Goal: Information Seeking & Learning: Check status

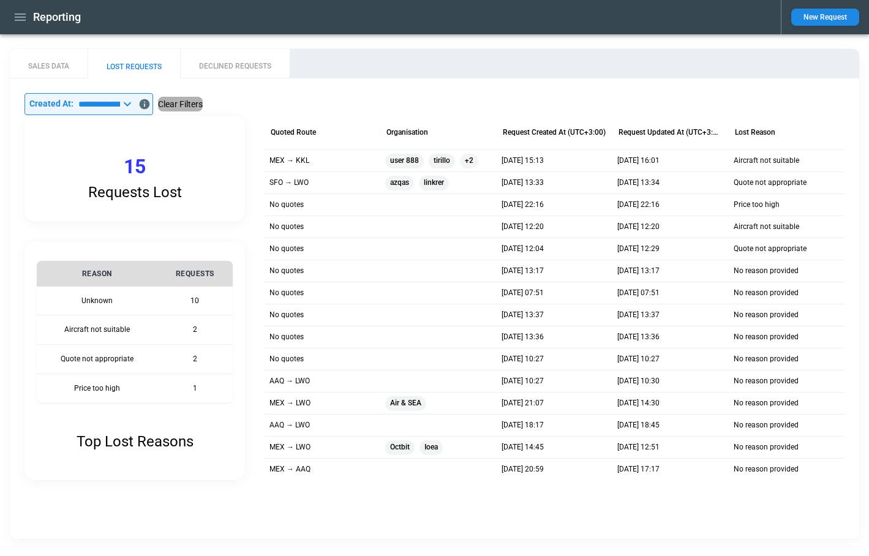
click at [203, 105] on button "Clear Filters" at bounding box center [180, 104] width 45 height 15
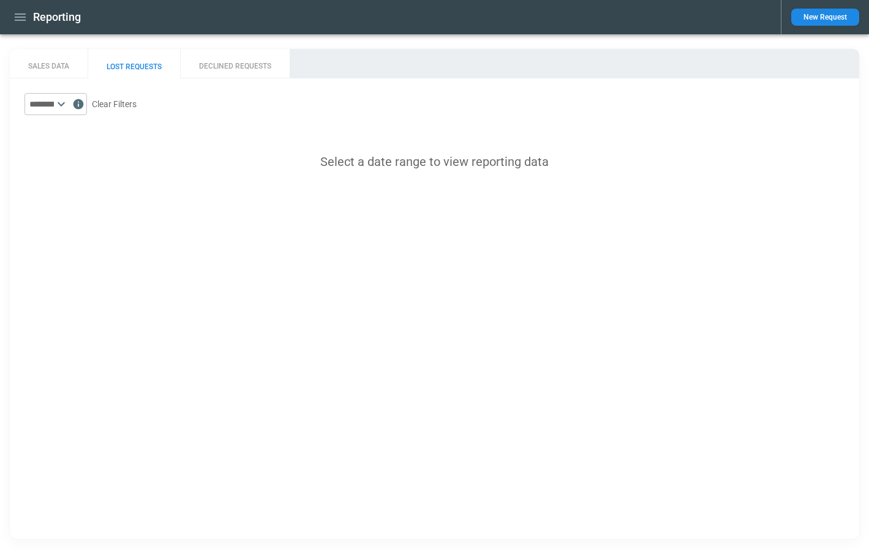
click at [69, 107] on icon at bounding box center [61, 104] width 15 height 15
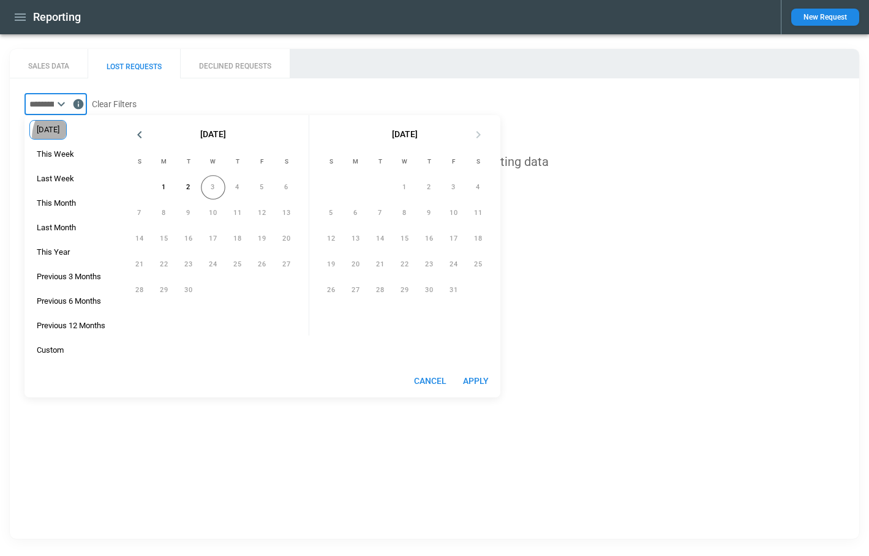
click at [65, 138] on div "[DATE]" at bounding box center [47, 130] width 37 height 20
click at [481, 390] on button "Apply" at bounding box center [475, 381] width 39 height 23
type input "*********"
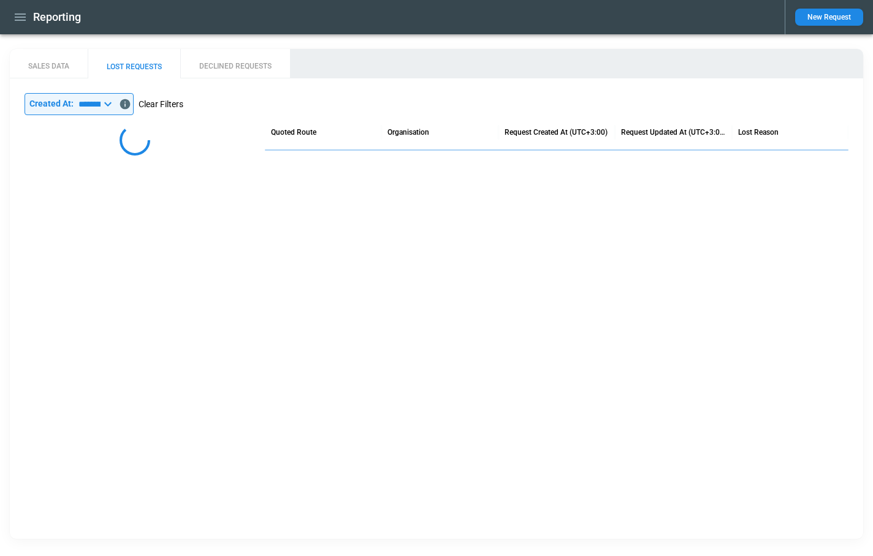
click at [181, 104] on button "Clear Filters" at bounding box center [160, 104] width 45 height 15
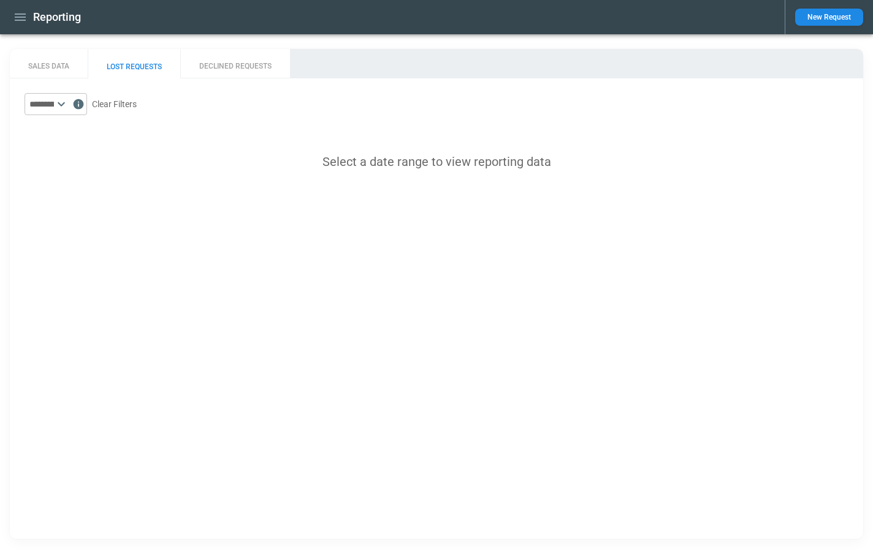
click at [69, 107] on icon at bounding box center [61, 104] width 15 height 15
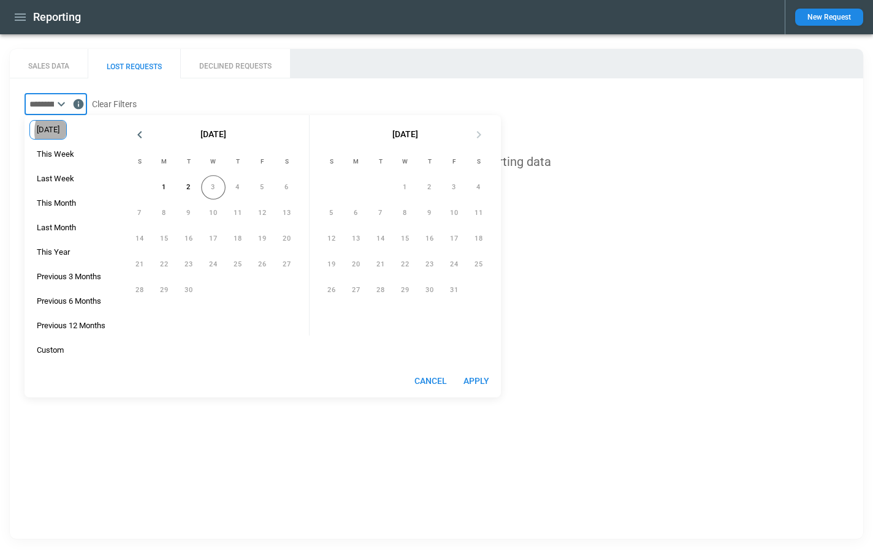
click at [64, 132] on span "[DATE]" at bounding box center [48, 130] width 36 height 10
click at [481, 378] on button "Apply" at bounding box center [475, 381] width 39 height 23
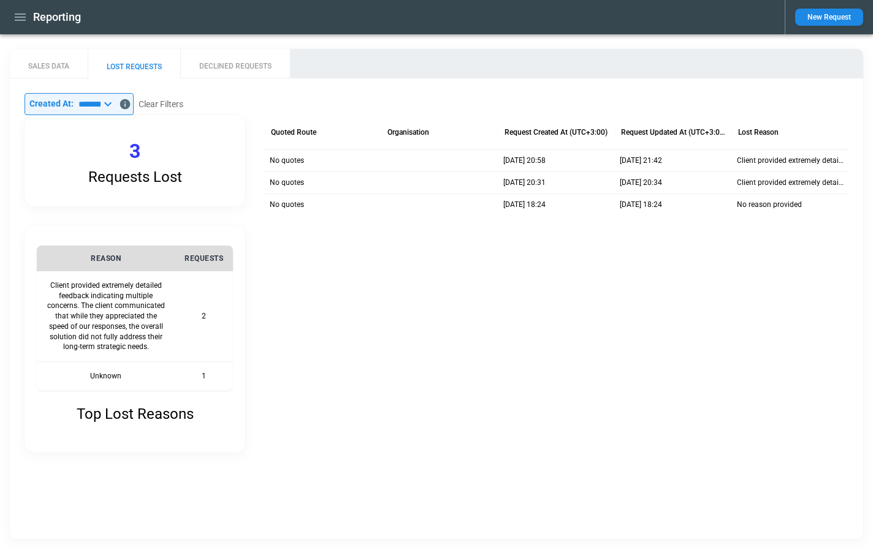
click at [115, 100] on icon at bounding box center [107, 104] width 15 height 15
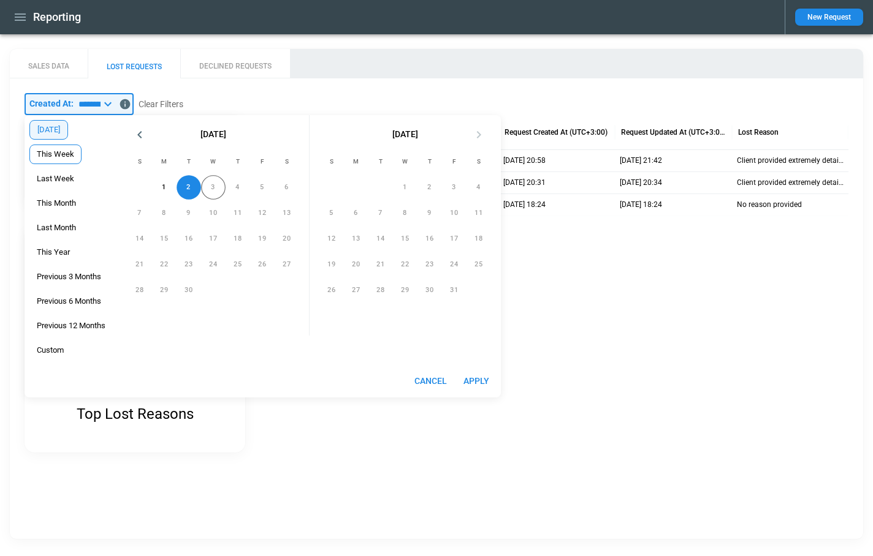
click at [66, 153] on span "This Week" at bounding box center [55, 155] width 51 height 10
click at [478, 372] on button "Apply" at bounding box center [475, 381] width 39 height 23
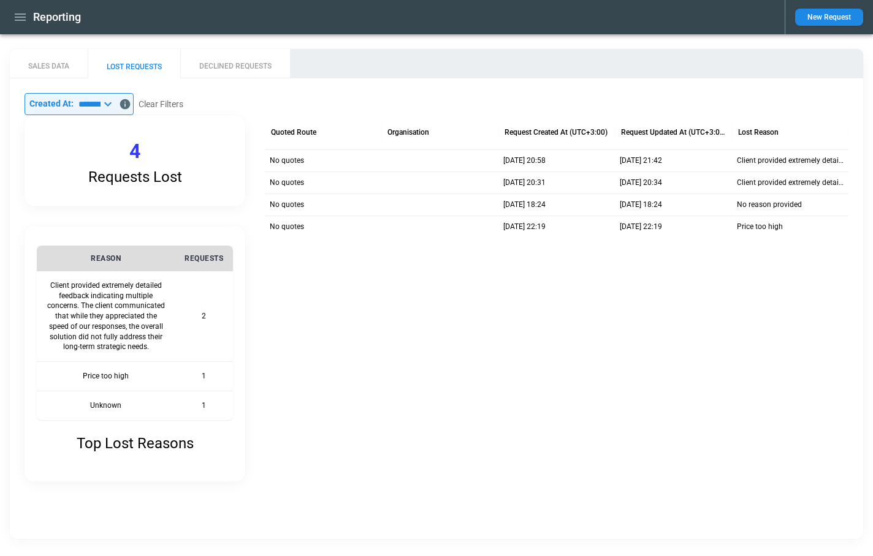
click at [115, 108] on icon at bounding box center [107, 104] width 15 height 15
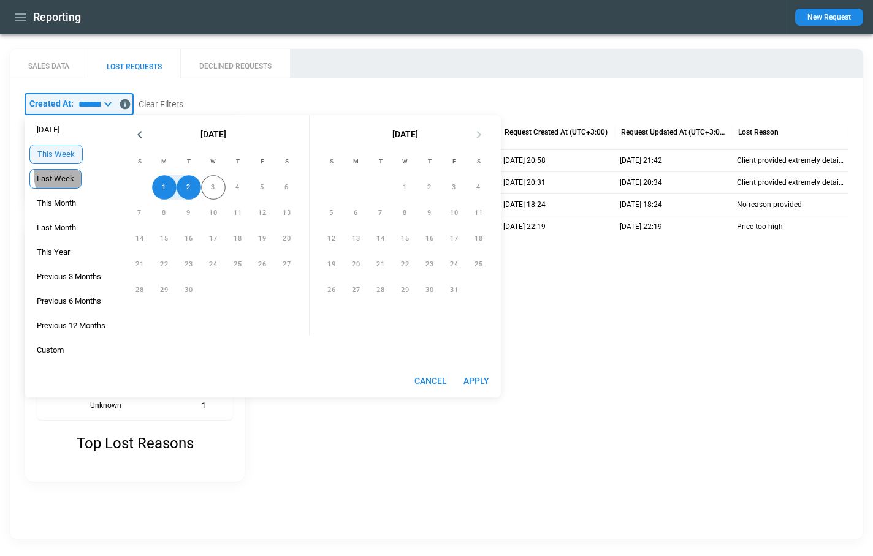
click at [69, 174] on span "Last Week" at bounding box center [55, 179] width 51 height 10
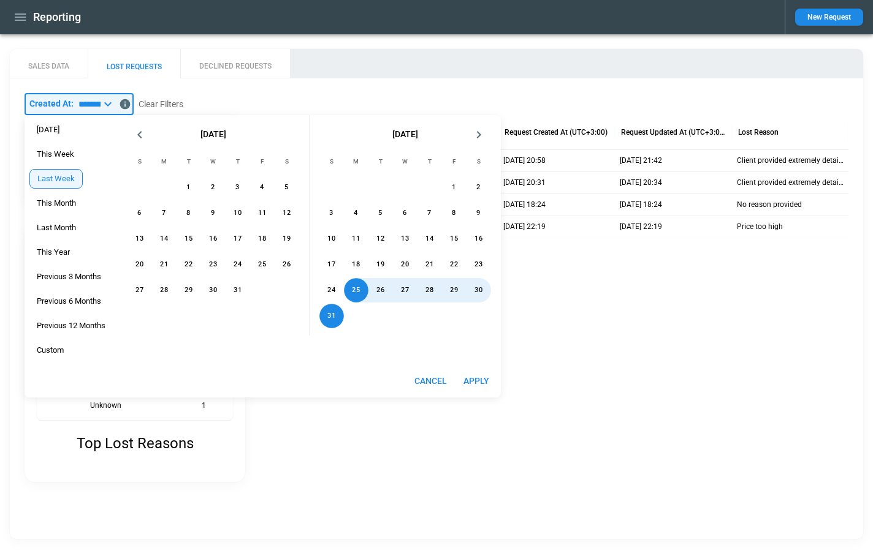
click at [478, 374] on button "Apply" at bounding box center [475, 381] width 39 height 23
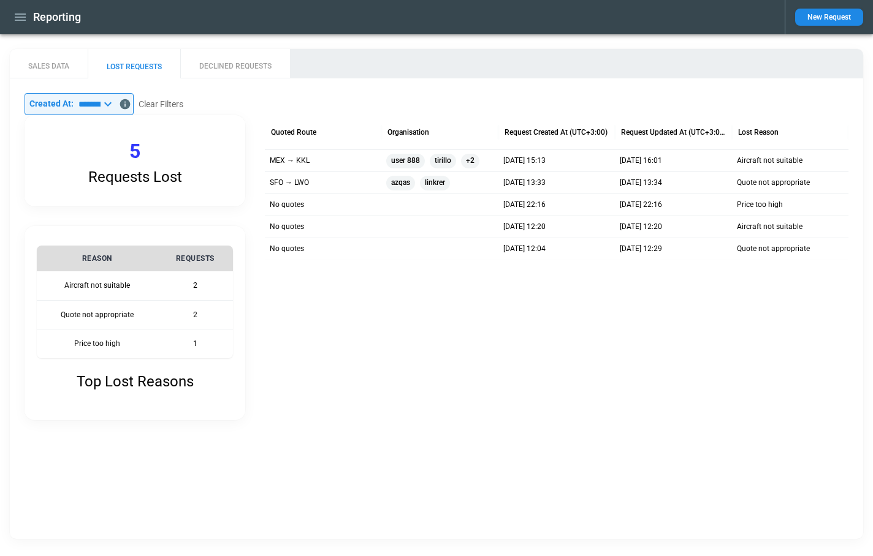
click at [100, 100] on input "*********" at bounding box center [87, 104] width 27 height 22
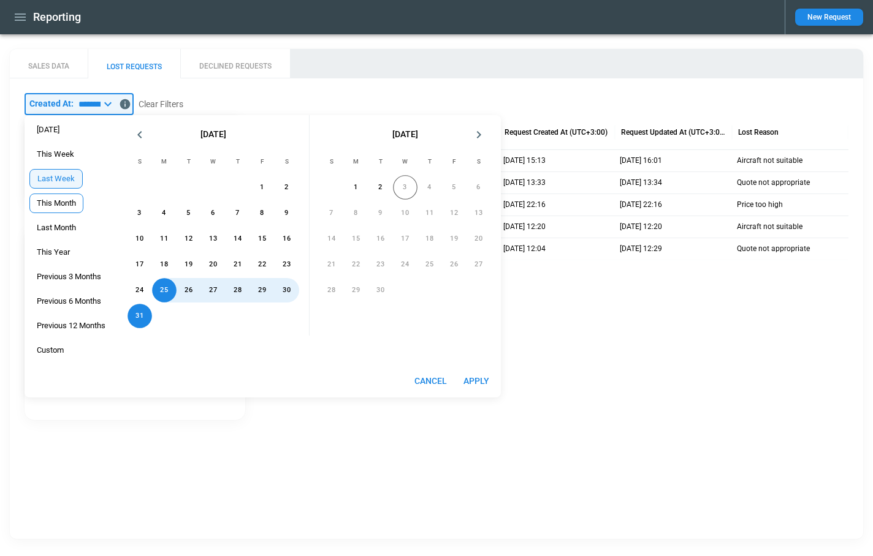
click at [61, 205] on span "This Month" at bounding box center [56, 204] width 53 height 10
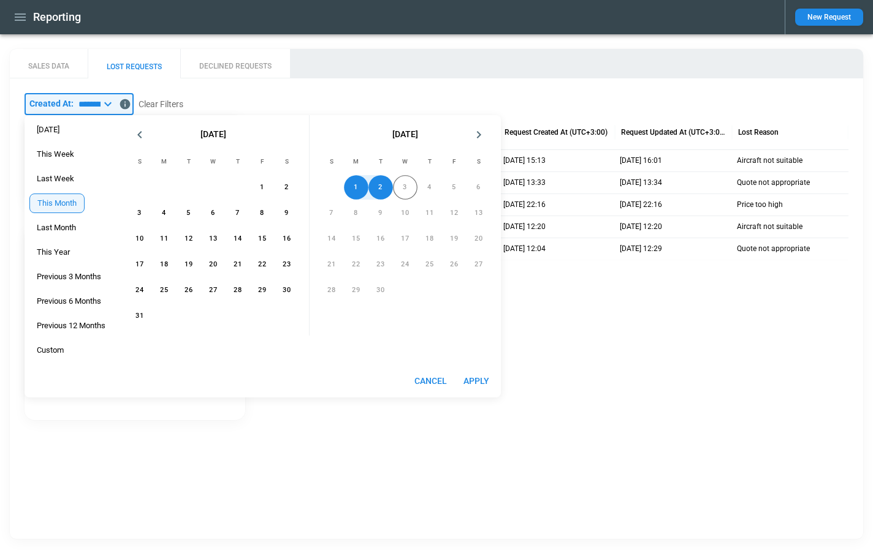
click at [472, 385] on button "Apply" at bounding box center [475, 381] width 39 height 23
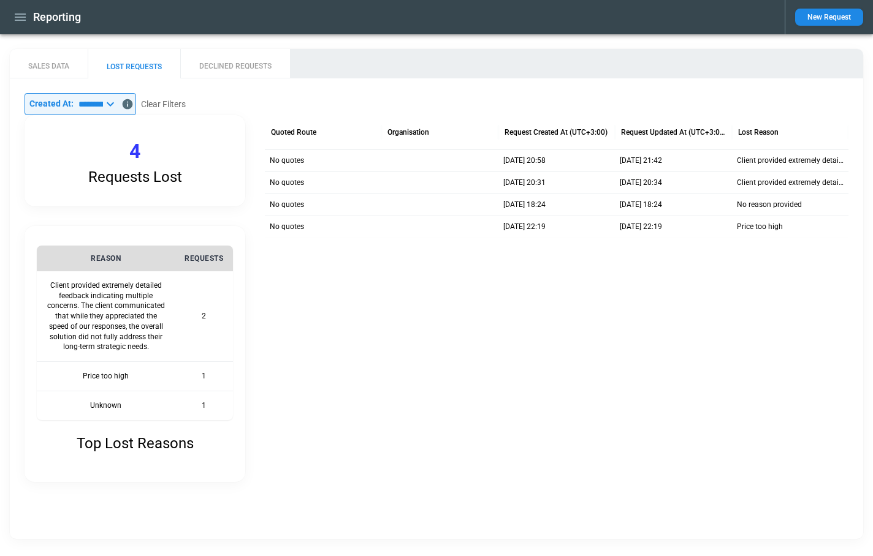
click at [95, 112] on input "**********" at bounding box center [88, 104] width 29 height 22
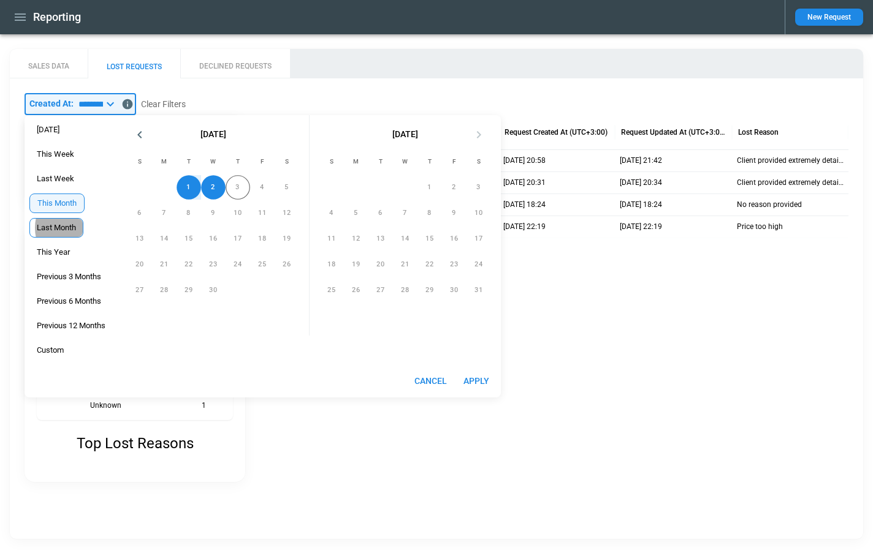
click at [66, 228] on span "Last Month" at bounding box center [56, 228] width 53 height 10
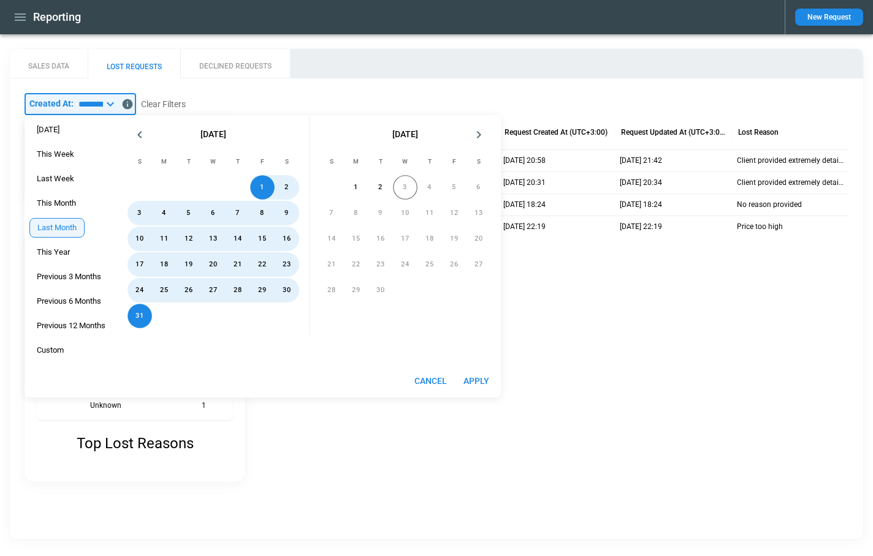
click at [482, 378] on button "Apply" at bounding box center [475, 381] width 39 height 23
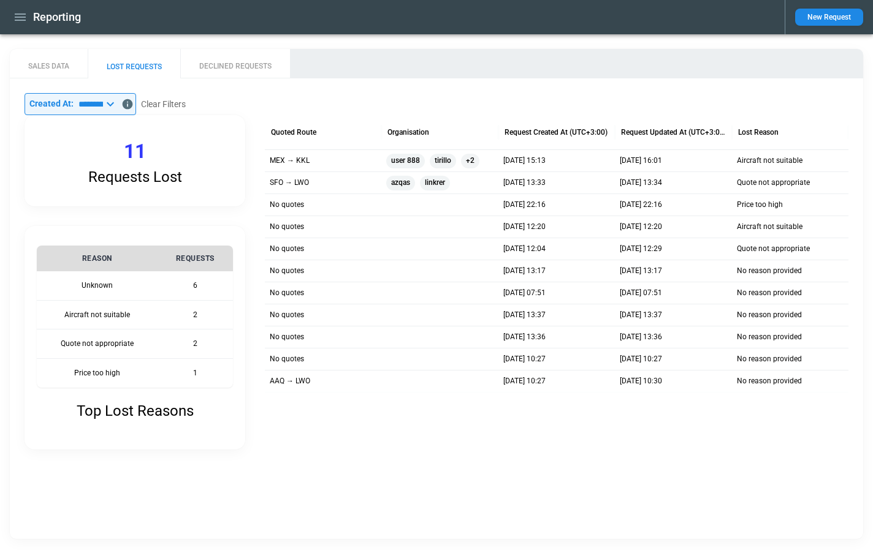
click at [118, 100] on icon at bounding box center [110, 104] width 15 height 15
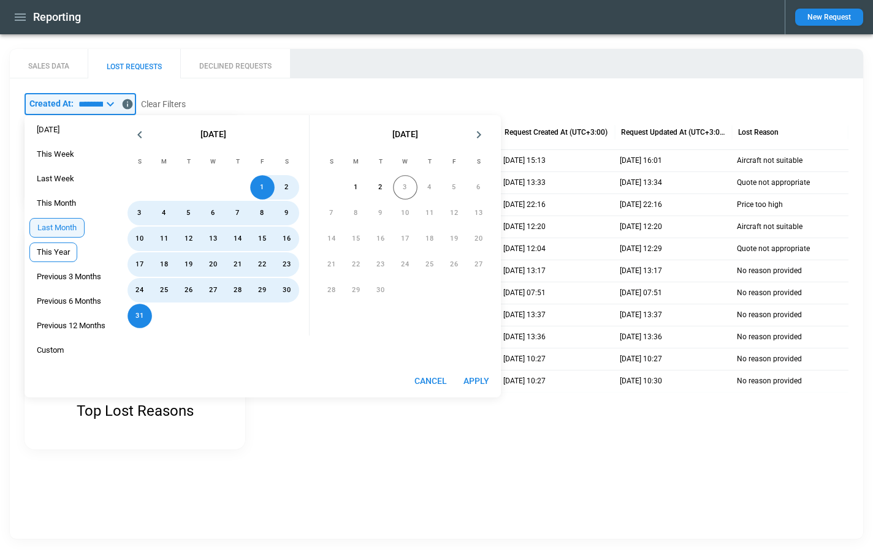
click at [60, 249] on span "This Year" at bounding box center [53, 253] width 47 height 10
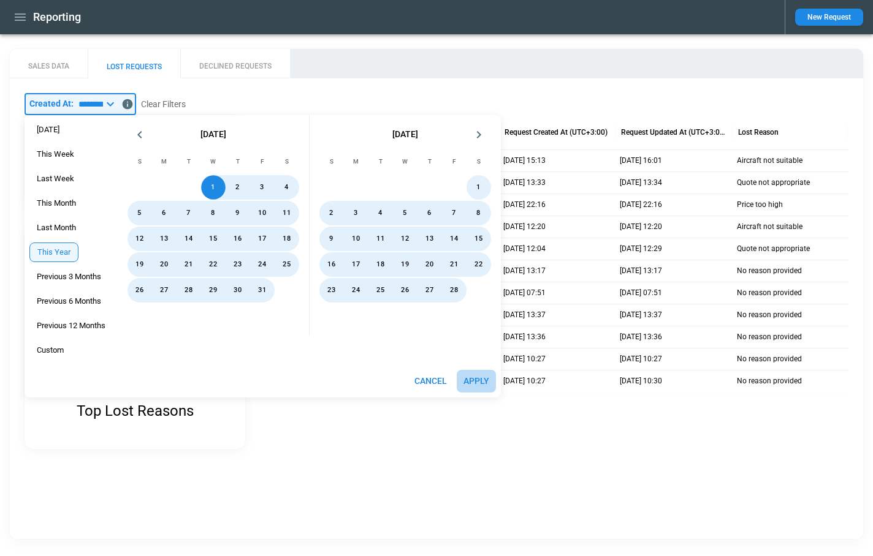
click at [471, 377] on button "Apply" at bounding box center [475, 381] width 39 height 23
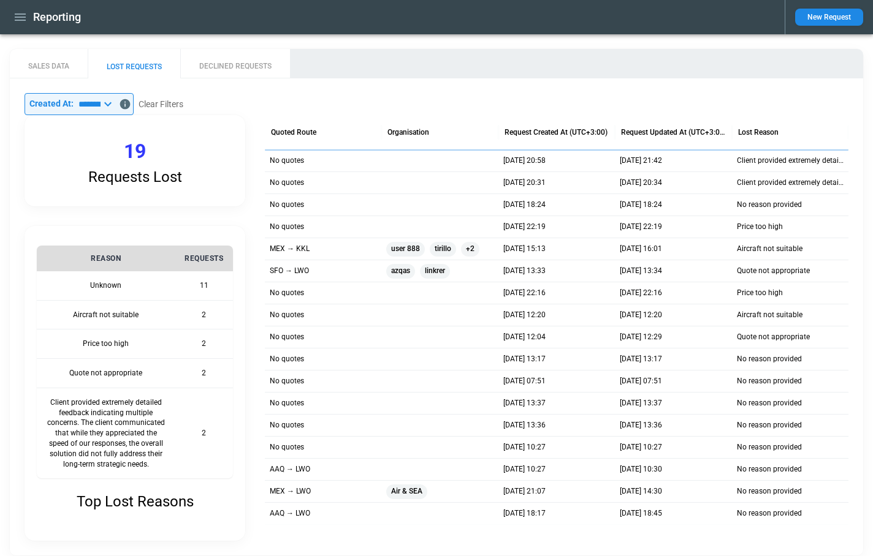
click at [112, 104] on icon at bounding box center [107, 104] width 7 height 4
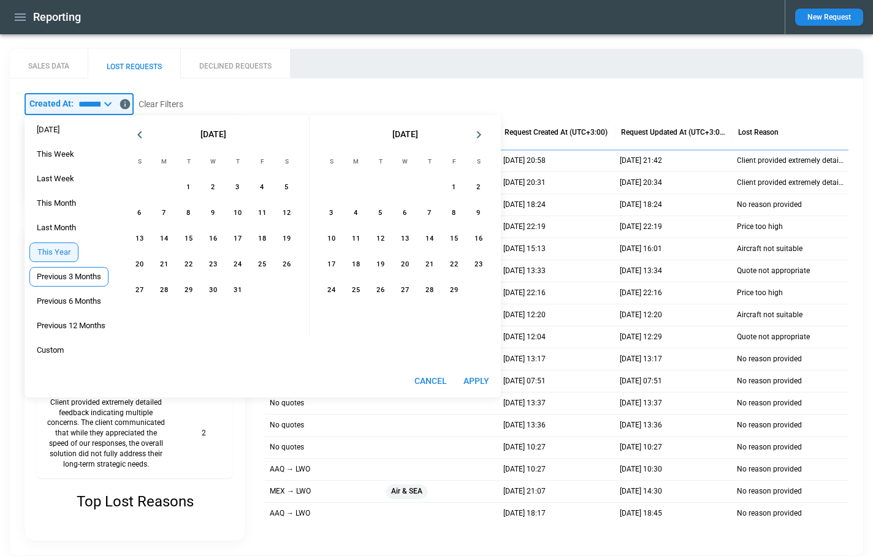
click at [69, 278] on span "Previous 3 Months" at bounding box center [69, 277] width 78 height 10
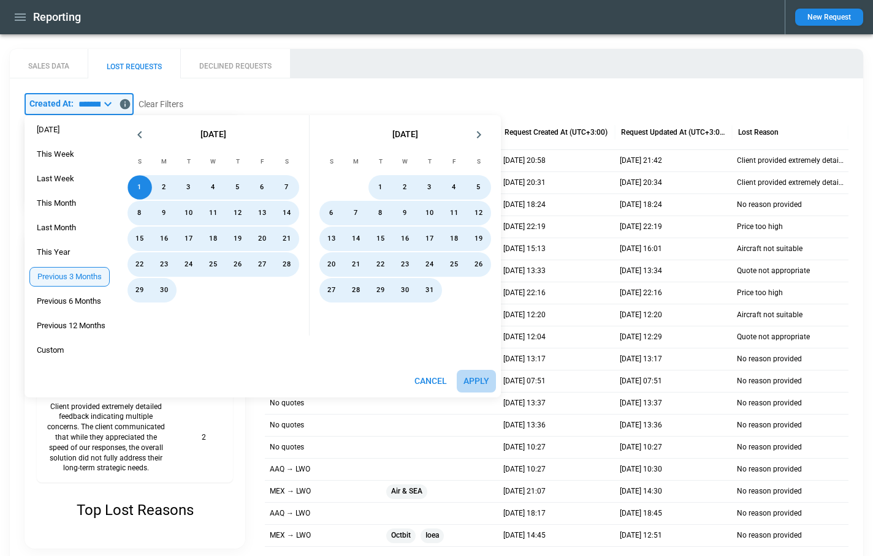
click at [464, 384] on button "Apply" at bounding box center [475, 381] width 39 height 23
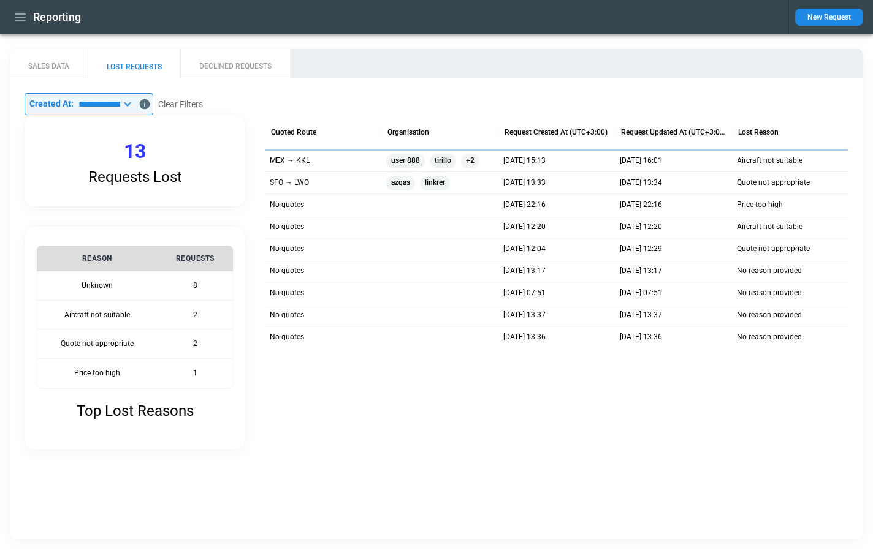
click at [120, 105] on input "**********" at bounding box center [97, 104] width 47 height 22
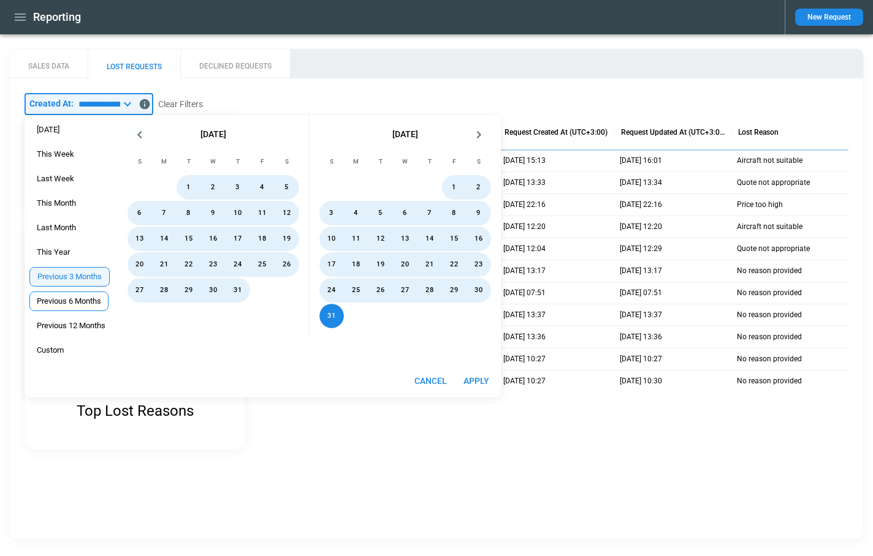
click at [78, 303] on span "Previous 6 Months" at bounding box center [69, 302] width 78 height 10
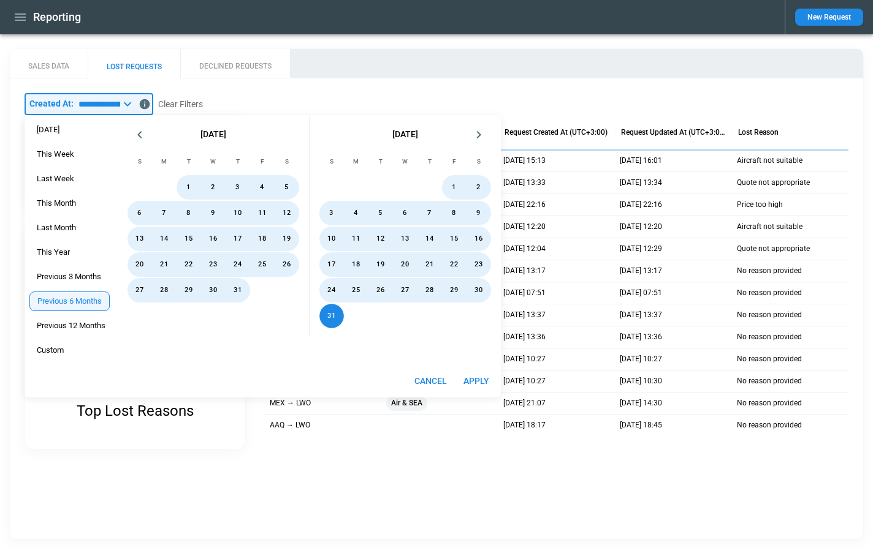
click at [483, 381] on button "Apply" at bounding box center [475, 381] width 39 height 23
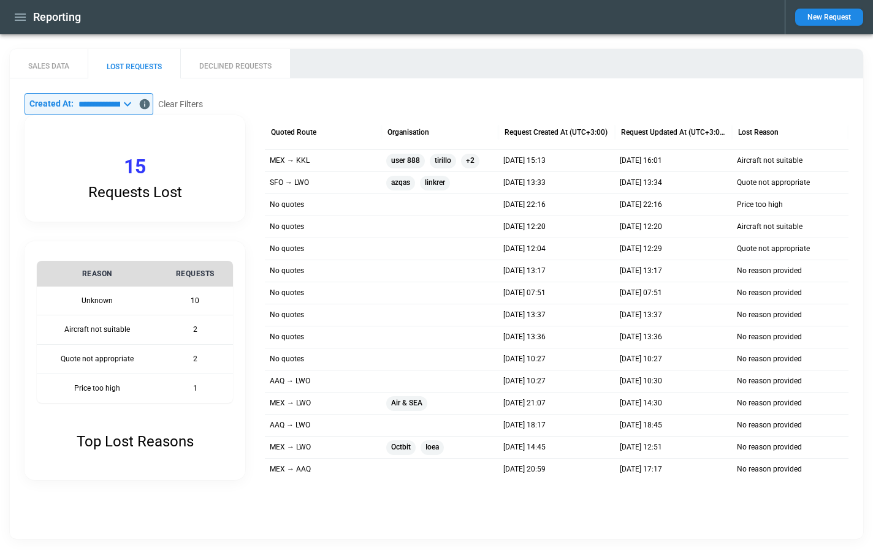
click at [135, 104] on icon at bounding box center [127, 104] width 15 height 15
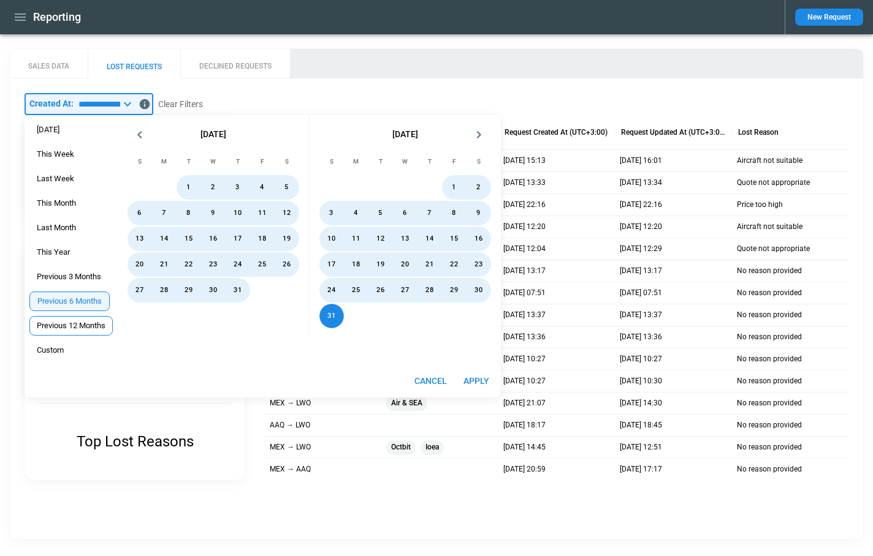
click at [52, 323] on span "Previous 12 Months" at bounding box center [71, 326] width 82 height 10
click at [469, 384] on button "Apply" at bounding box center [477, 381] width 39 height 23
type input "**********"
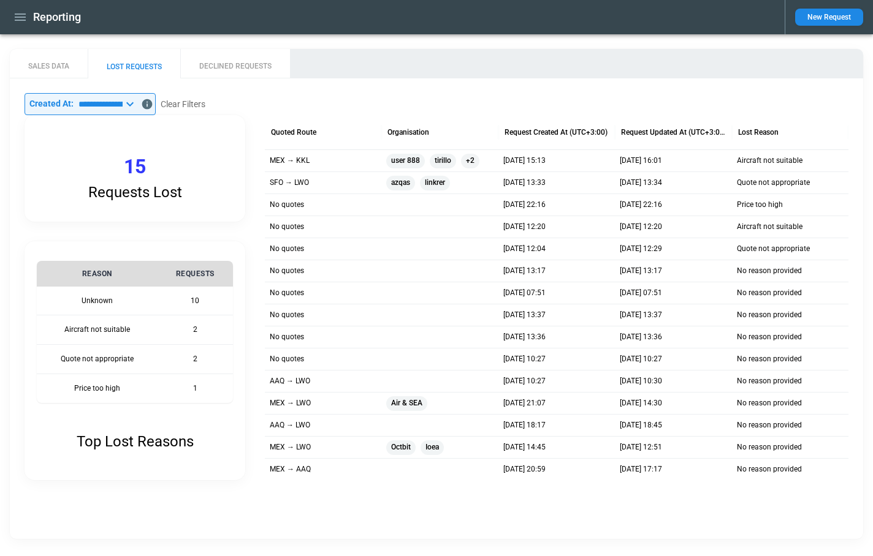
click at [137, 106] on icon at bounding box center [130, 104] width 15 height 15
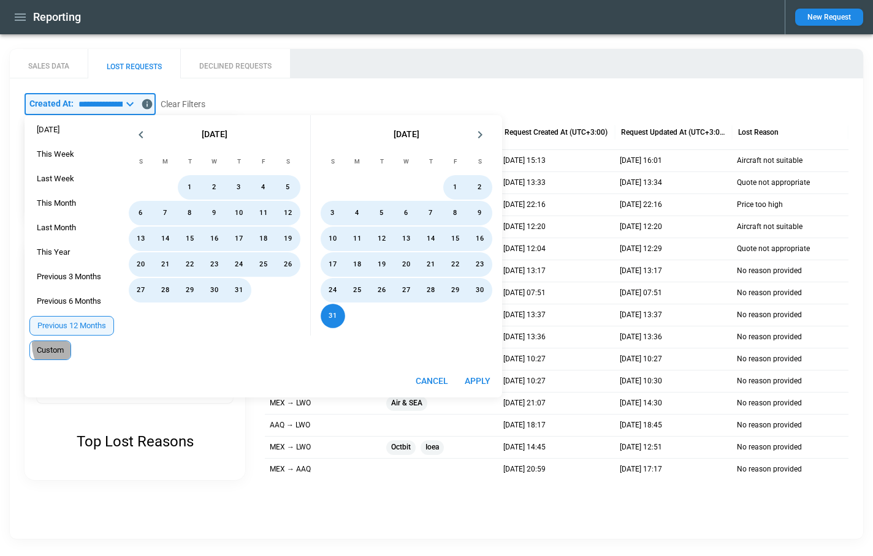
click at [58, 344] on div "Custom" at bounding box center [50, 351] width 42 height 20
click at [475, 382] on button "Apply" at bounding box center [475, 381] width 39 height 23
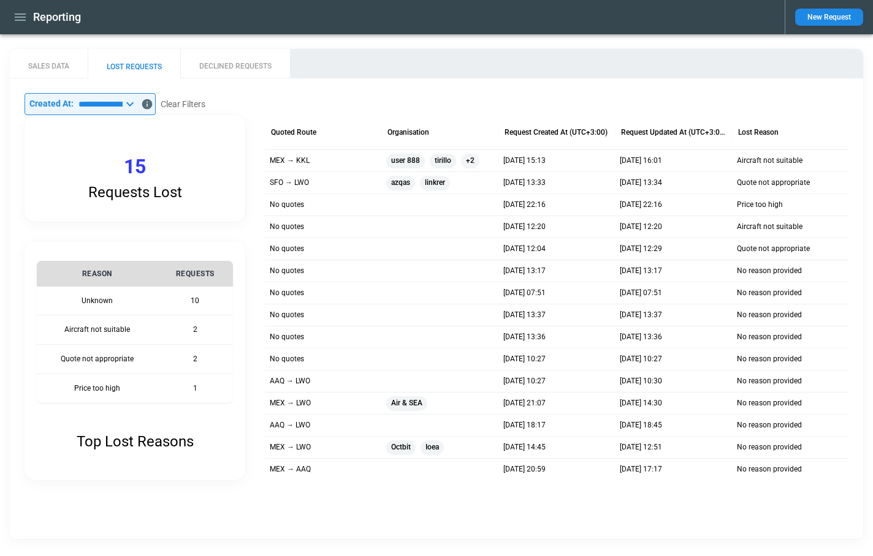
click at [137, 104] on icon at bounding box center [130, 104] width 15 height 15
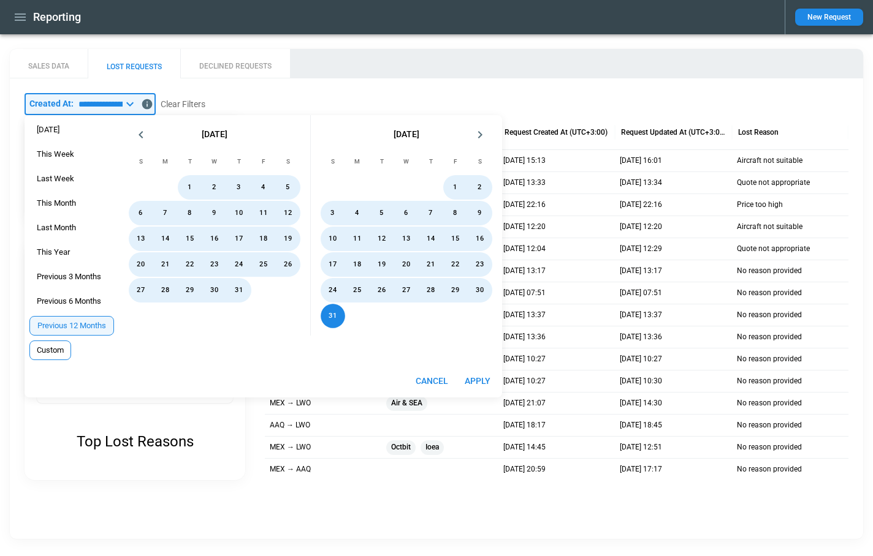
click at [48, 349] on span "Custom" at bounding box center [50, 351] width 40 height 10
click at [222, 246] on button "16" at bounding box center [213, 239] width 25 height 25
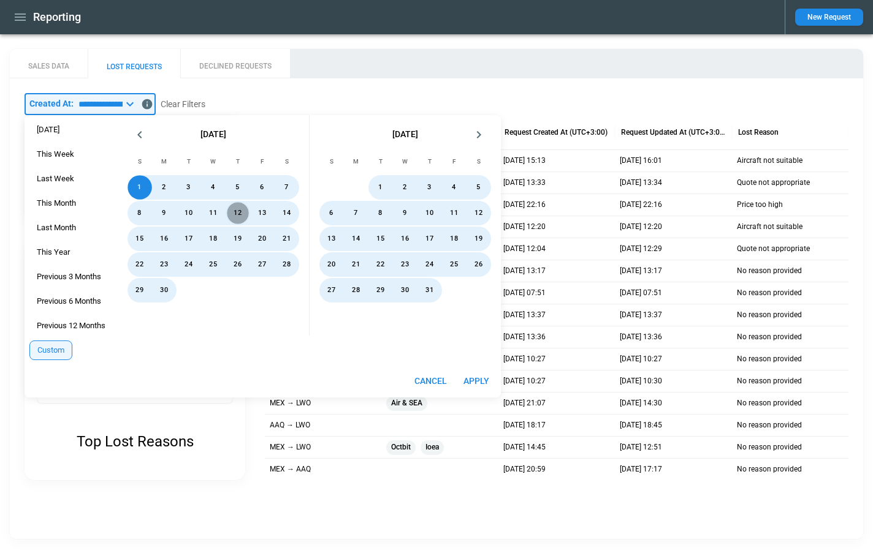
click at [239, 213] on button "12" at bounding box center [237, 213] width 25 height 25
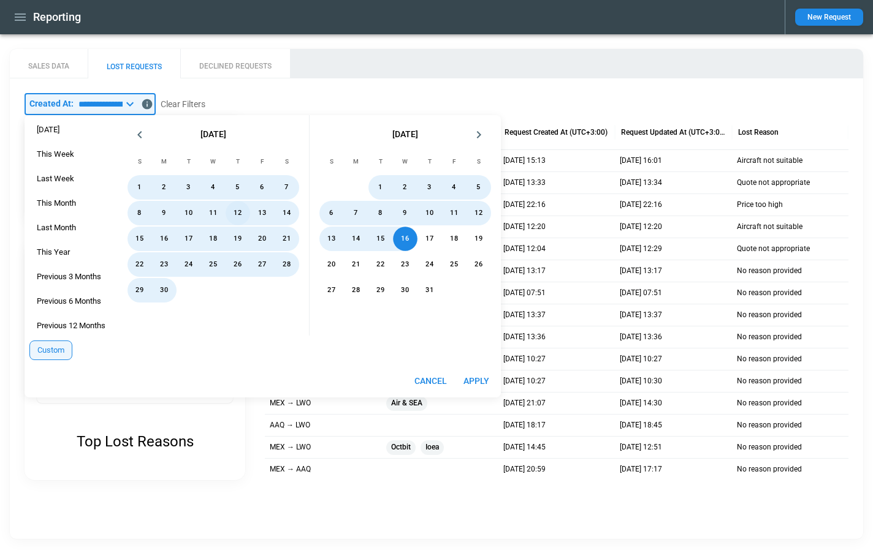
click at [249, 216] on button "12" at bounding box center [237, 213] width 25 height 25
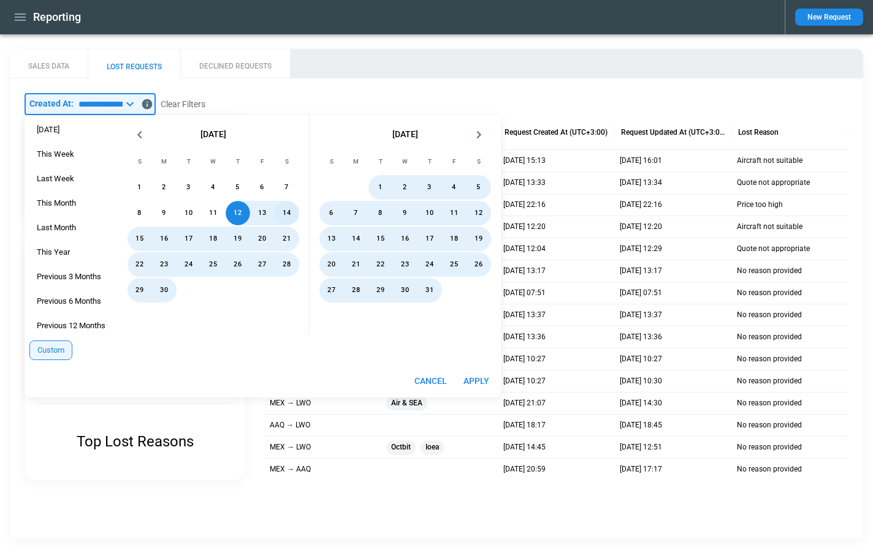
click at [285, 214] on button "14" at bounding box center [287, 213] width 25 height 25
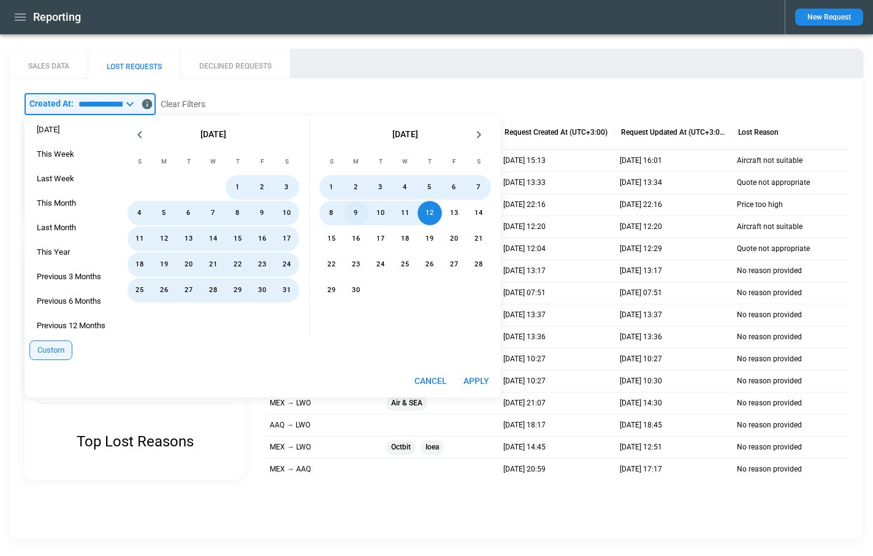
click at [362, 210] on button "9" at bounding box center [356, 213] width 25 height 25
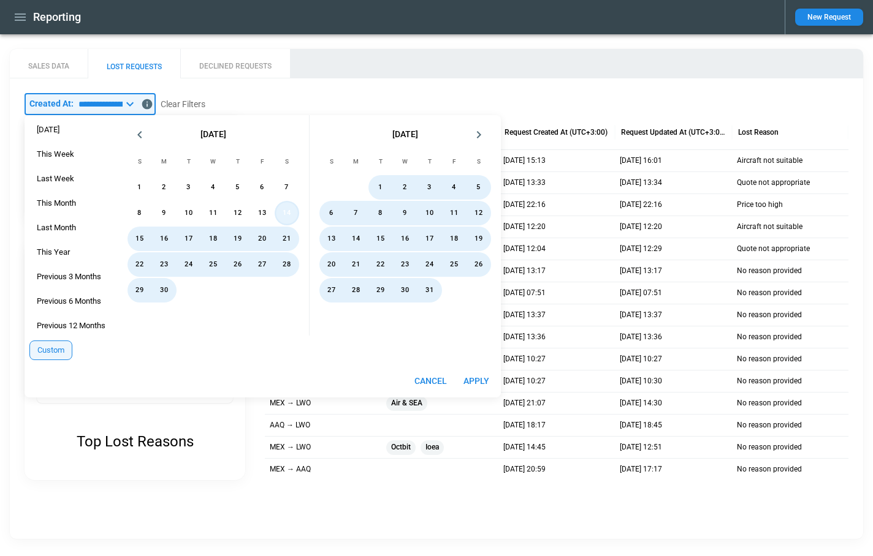
click at [286, 218] on button "14" at bounding box center [287, 213] width 25 height 25
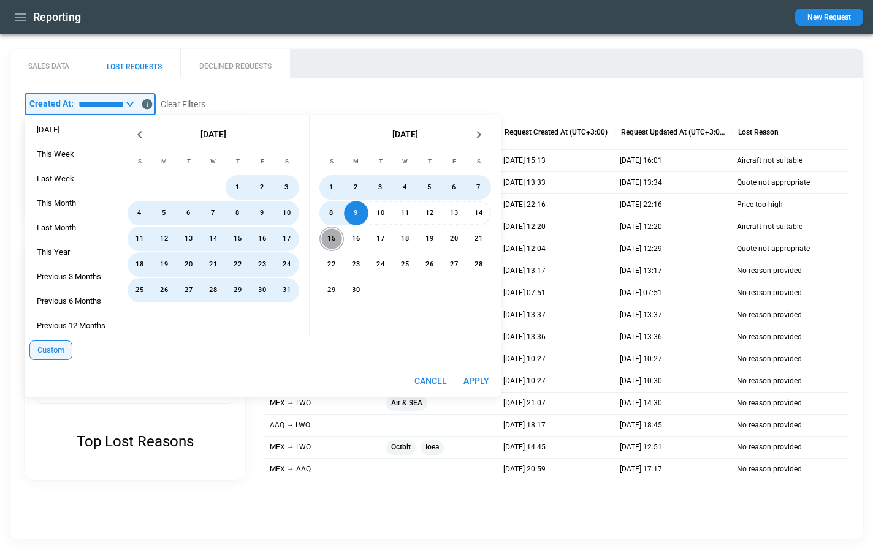
click at [337, 238] on button "15" at bounding box center [331, 239] width 25 height 25
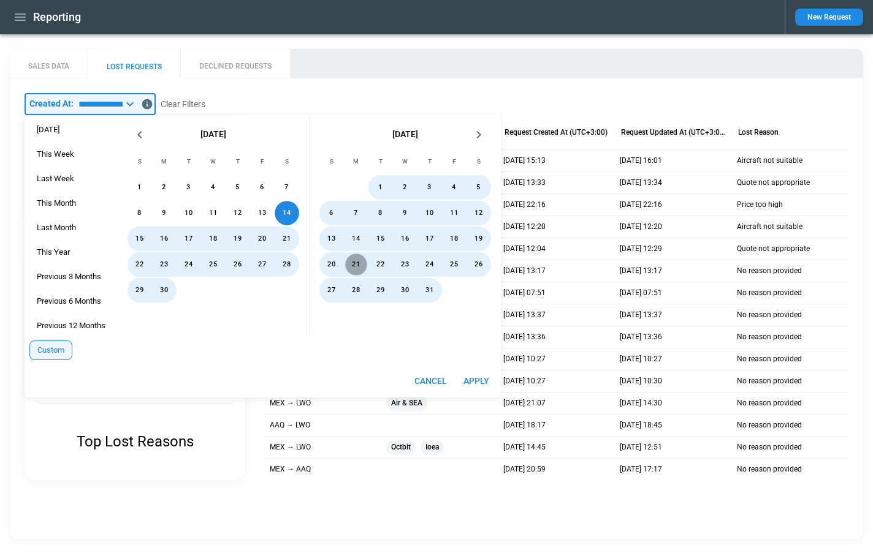
click at [355, 259] on button "21" at bounding box center [356, 264] width 25 height 25
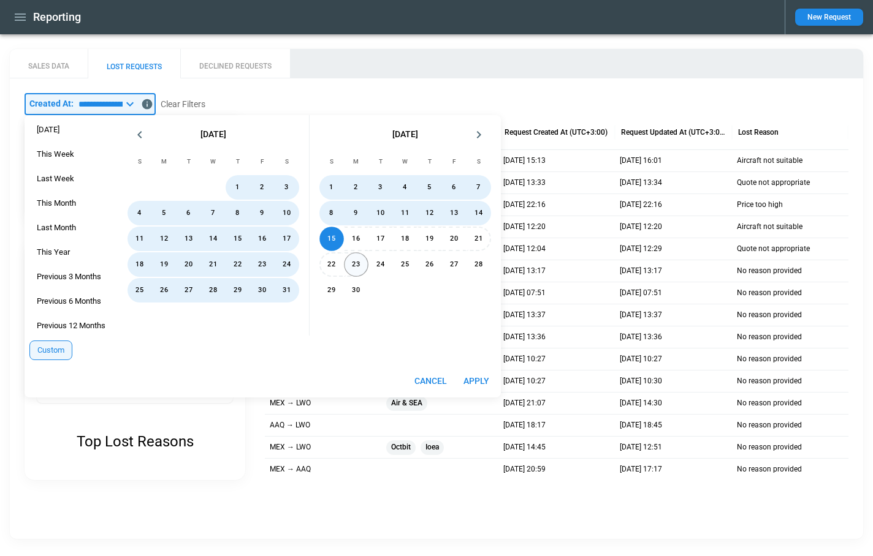
click at [355, 260] on button "23" at bounding box center [356, 264] width 25 height 25
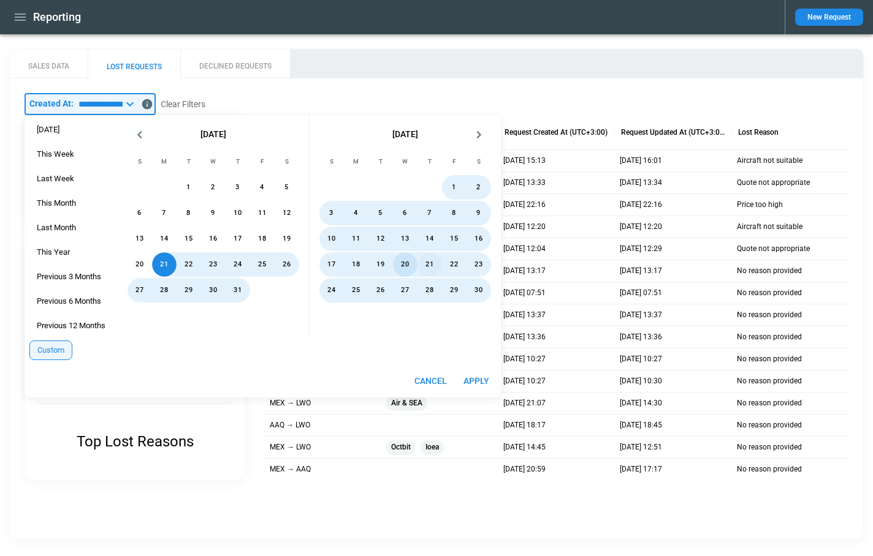
click at [396, 260] on button "20" at bounding box center [405, 264] width 25 height 25
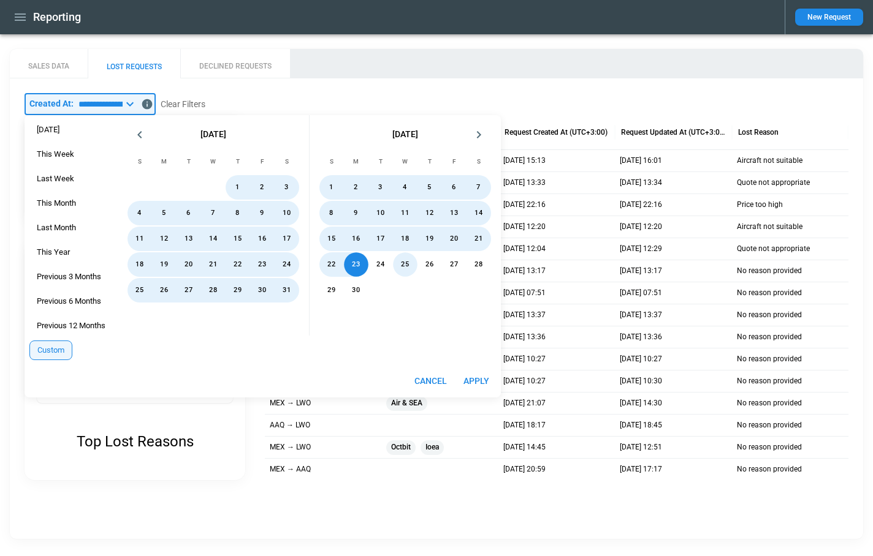
click at [396, 260] on button "25" at bounding box center [405, 264] width 25 height 25
click at [396, 260] on div "1 2 3 4 5 6 7 8 9 10 11 12 13 14 15 16 17 18 19 20 21 22 23 24 25 26 27 28 29 30" at bounding box center [404, 255] width 191 height 162
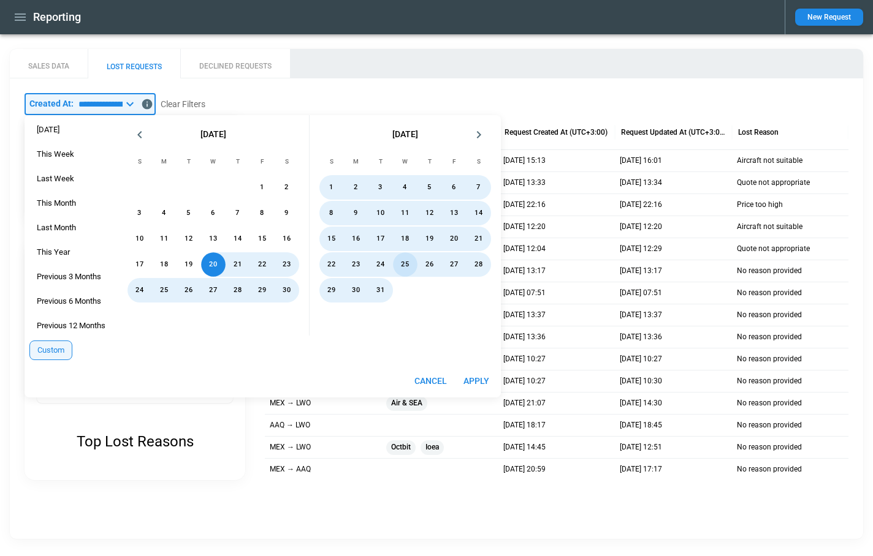
click at [396, 260] on button "25" at bounding box center [405, 264] width 25 height 25
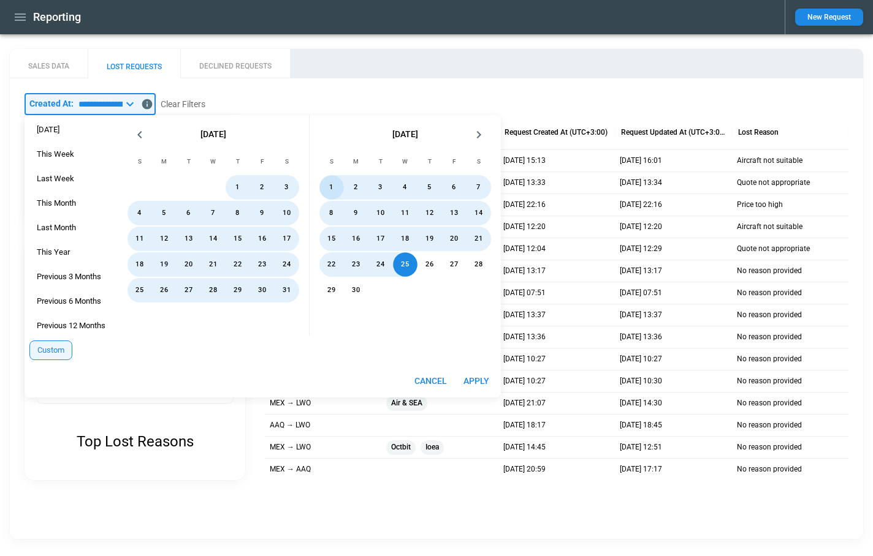
click at [396, 260] on div "1 2 3 4 5 6 7 8 9 10 11 12 13 14 15 16 17 18 19 20 21 22 23 24 25 26 27 28 29 3…" at bounding box center [404, 255] width 191 height 162
click at [396, 260] on div "22 23 24 25 26 27 28" at bounding box center [404, 264] width 191 height 25
click at [396, 260] on button "25" at bounding box center [405, 264] width 25 height 25
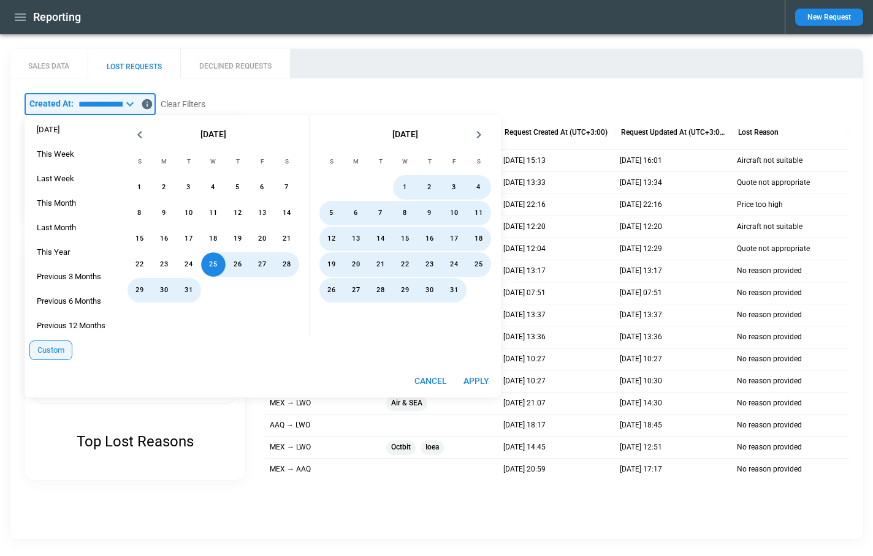
click at [396, 260] on div "1 2 3 4 5 6 7 8 9 10 11 12 13 14 15 16 17 18 19 20 21 22 23 24 25 26 27 28 29 3…" at bounding box center [404, 255] width 191 height 162
click at [55, 344] on div "Custom" at bounding box center [50, 351] width 43 height 20
click at [218, 268] on button "25" at bounding box center [213, 264] width 25 height 25
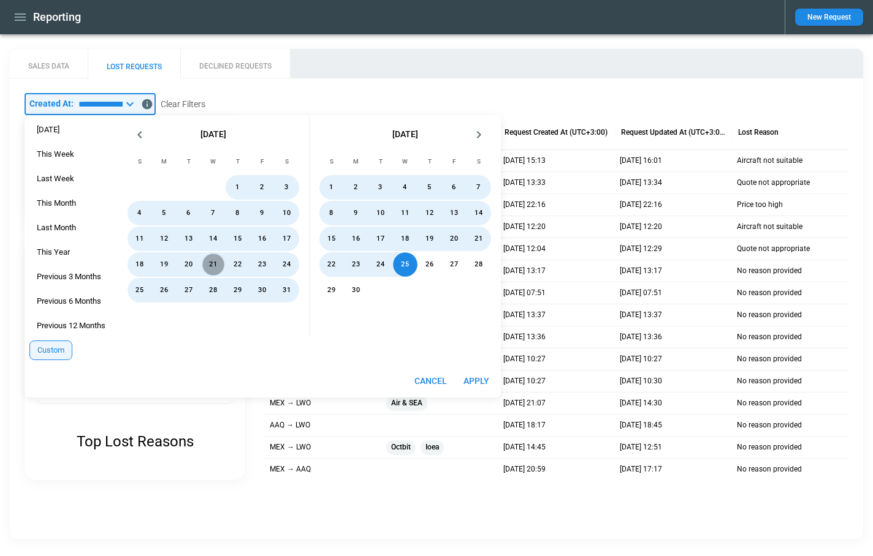
click at [218, 268] on button "21" at bounding box center [213, 264] width 25 height 25
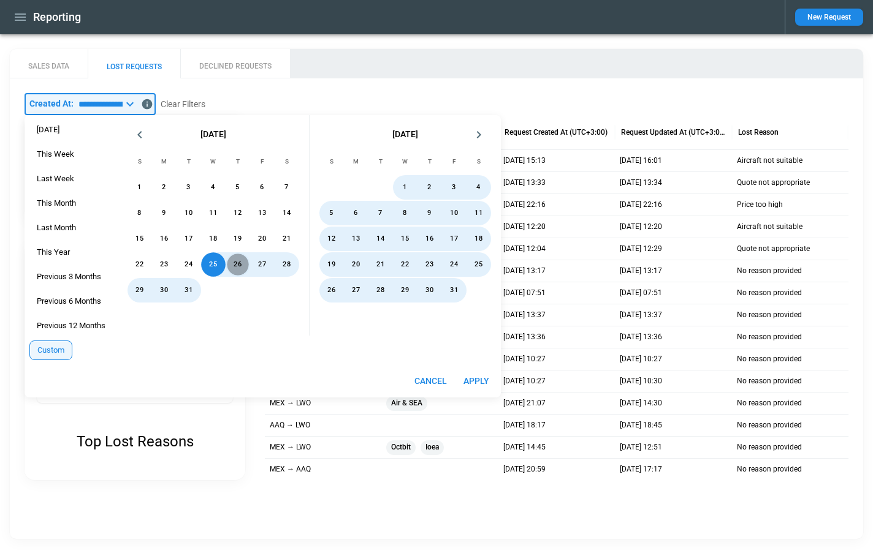
click at [235, 272] on button "26" at bounding box center [237, 264] width 25 height 25
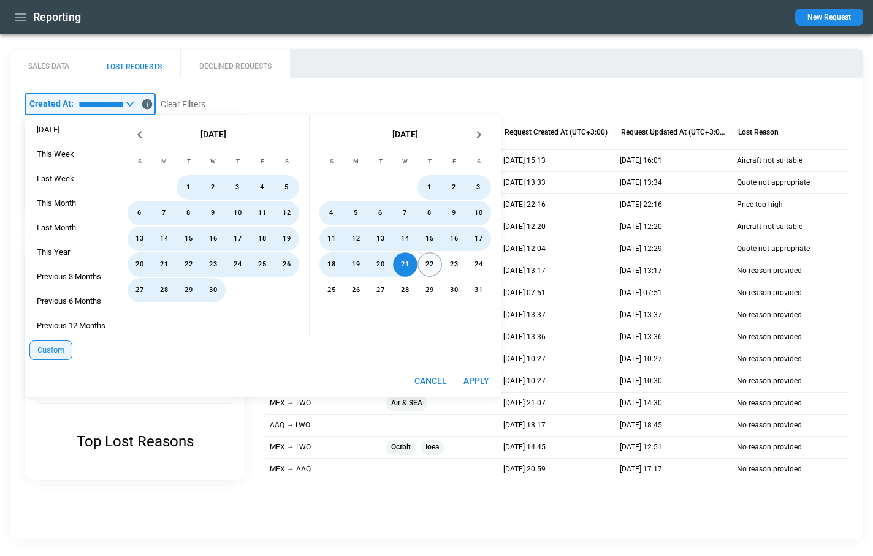
click at [440, 260] on button "22" at bounding box center [429, 264] width 25 height 25
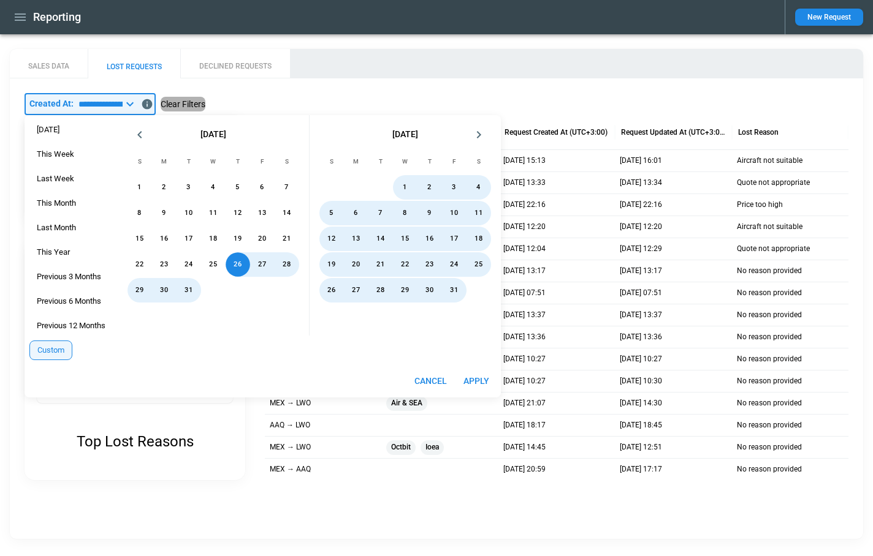
click at [205, 110] on button "Clear Filters" at bounding box center [183, 104] width 45 height 15
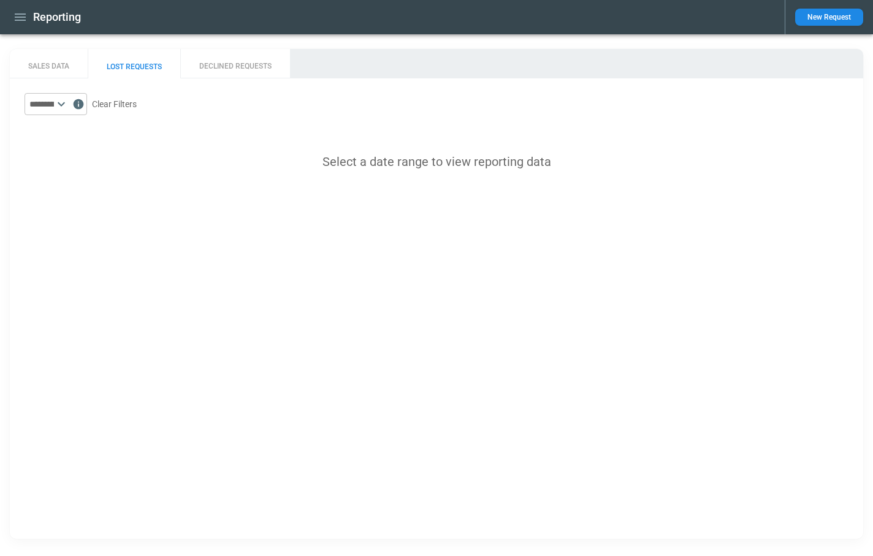
click at [54, 110] on input "text" at bounding box center [39, 104] width 29 height 22
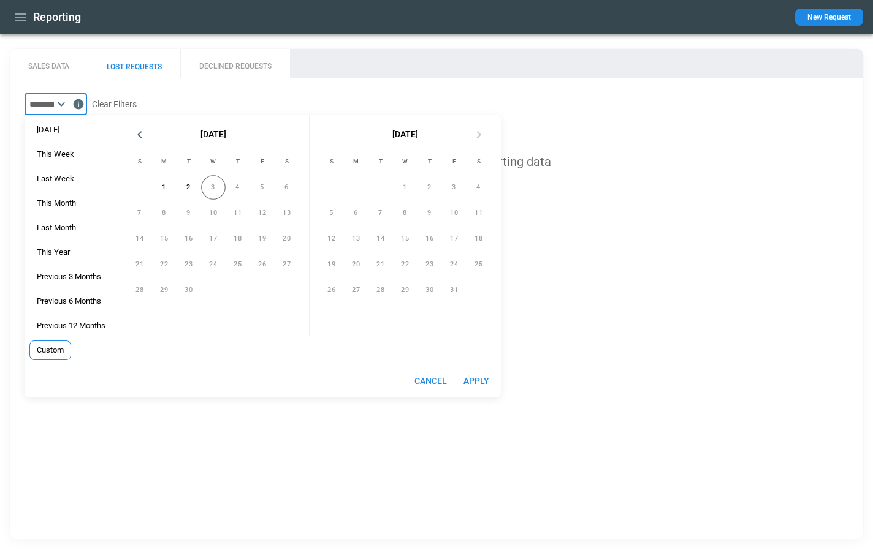
click at [58, 344] on div "Custom" at bounding box center [50, 351] width 42 height 20
click at [141, 140] on icon "Previous month" at bounding box center [139, 134] width 15 height 15
click at [192, 241] on button "12" at bounding box center [188, 239] width 25 height 25
click at [293, 243] on button "16" at bounding box center [287, 239] width 25 height 25
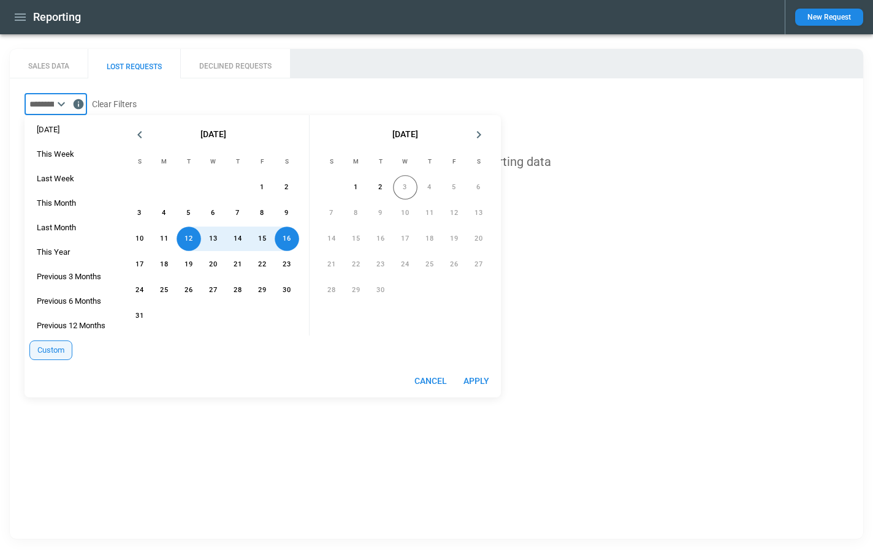
click at [485, 382] on button "Apply" at bounding box center [475, 381] width 39 height 23
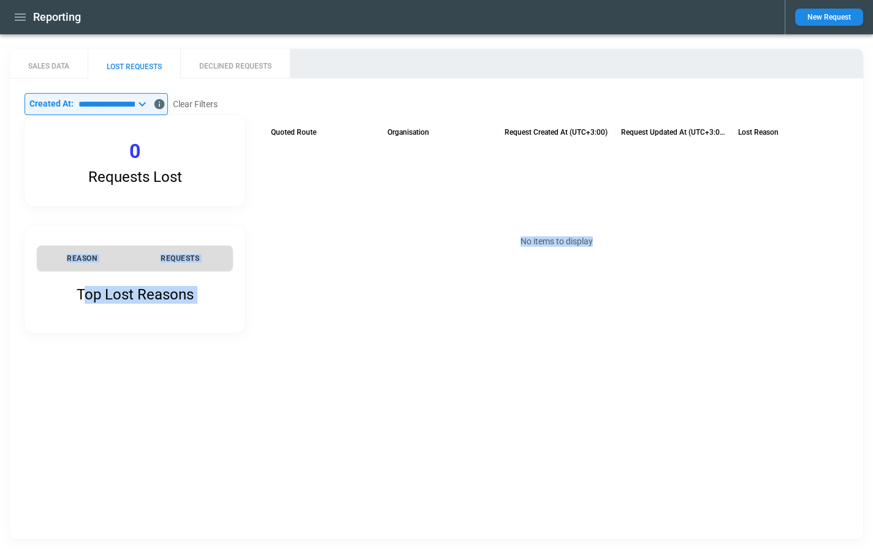
drag, startPoint x: 81, startPoint y: 300, endPoint x: 310, endPoint y: 314, distance: 229.0
click at [311, 315] on div "Requests Lost 0 Top Lost Reasons REASON REQUESTS Quoted Route Organisation Requ…" at bounding box center [437, 224] width 824 height 218
click at [150, 102] on icon at bounding box center [142, 104] width 15 height 15
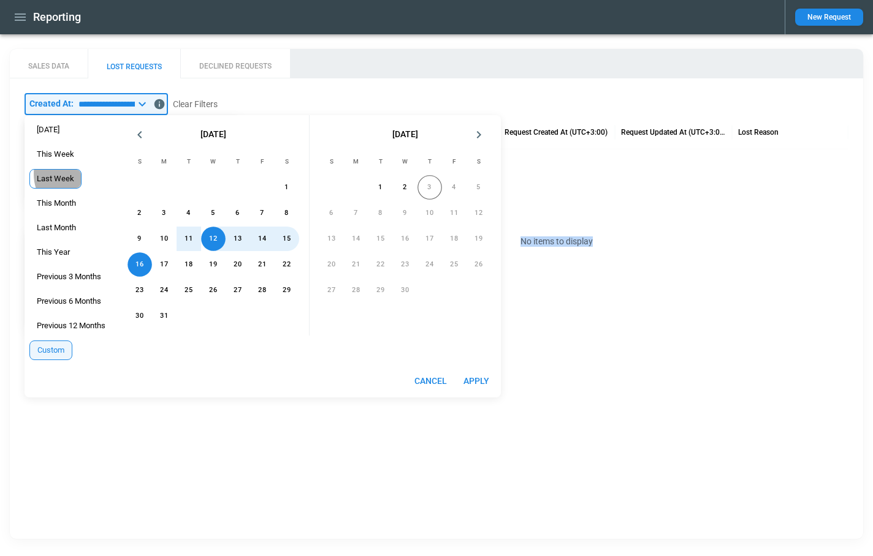
click at [67, 174] on span "Last Week" at bounding box center [55, 179] width 51 height 10
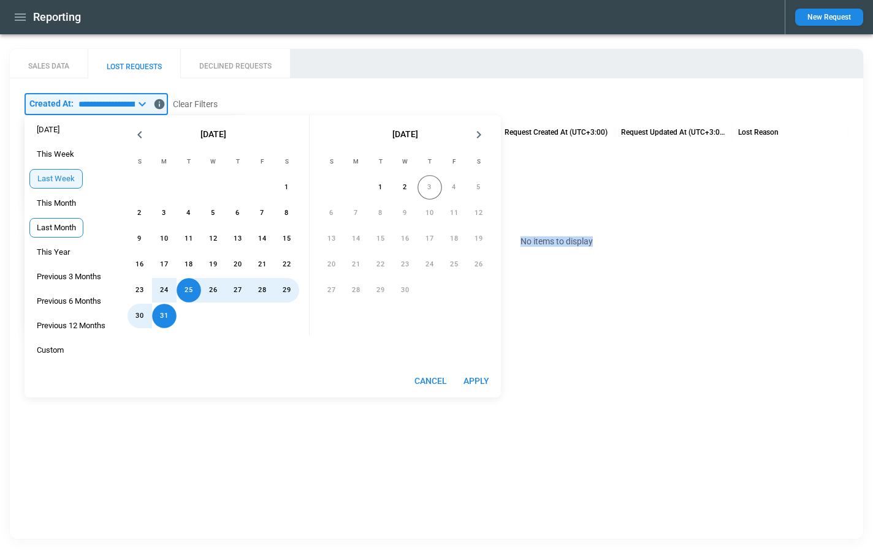
click at [67, 231] on span "Last Month" at bounding box center [56, 228] width 53 height 10
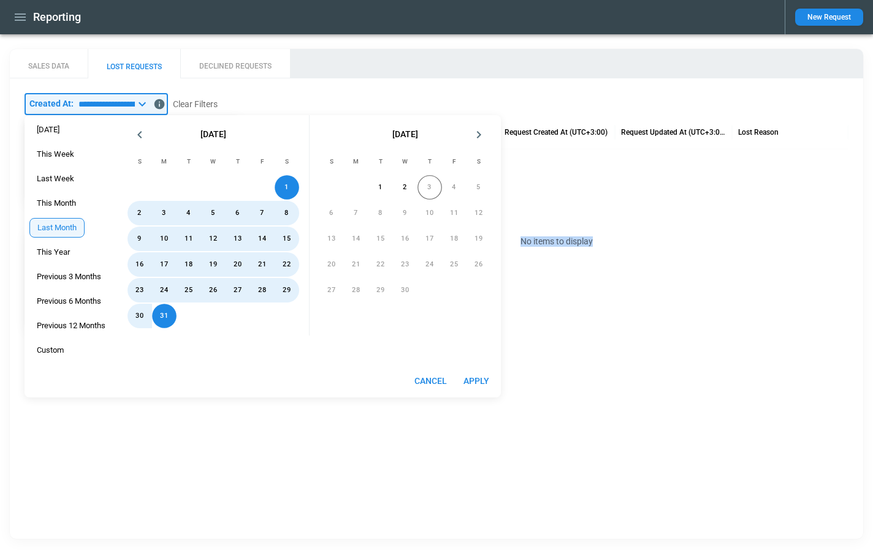
click at [480, 378] on button "Apply" at bounding box center [475, 381] width 39 height 23
type input "**********"
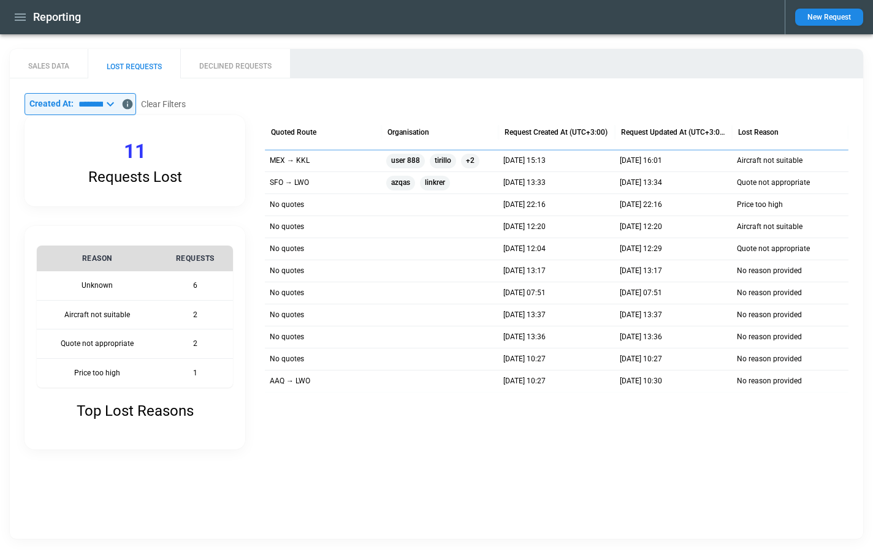
click at [386, 471] on div "**********" at bounding box center [436, 294] width 853 height 490
click at [92, 108] on input "**********" at bounding box center [88, 104] width 29 height 22
click at [382, 454] on div "**********" at bounding box center [436, 271] width 853 height 386
click at [118, 105] on icon at bounding box center [110, 104] width 15 height 15
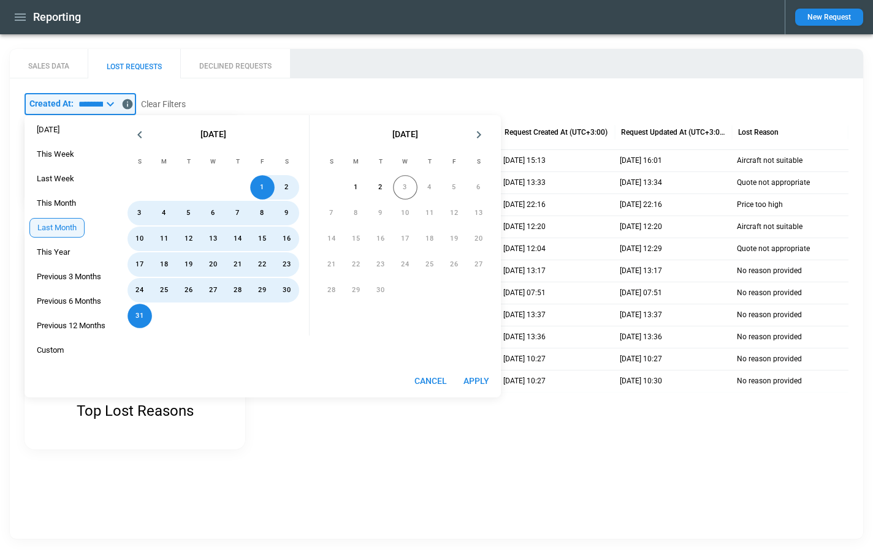
click at [435, 459] on div "**********" at bounding box center [436, 271] width 853 height 386
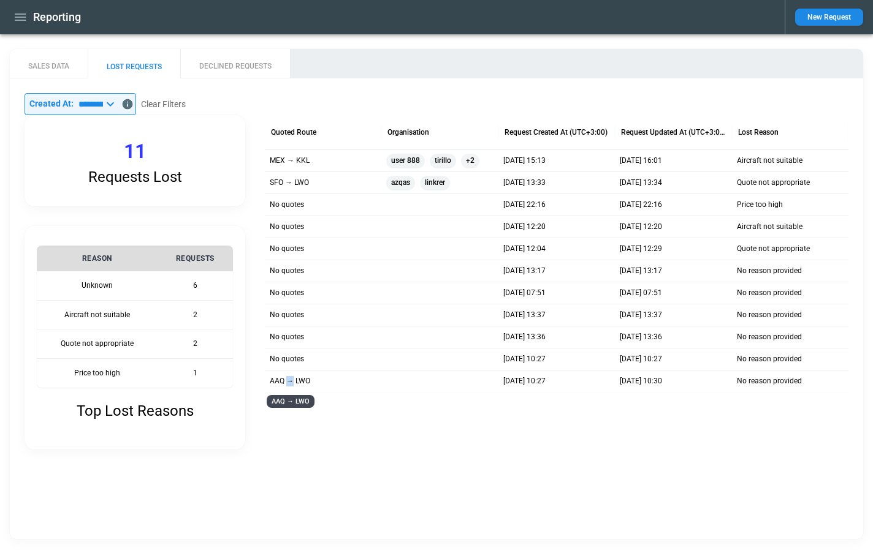
click at [289, 384] on p "AAQ → LWO" at bounding box center [290, 381] width 40 height 10
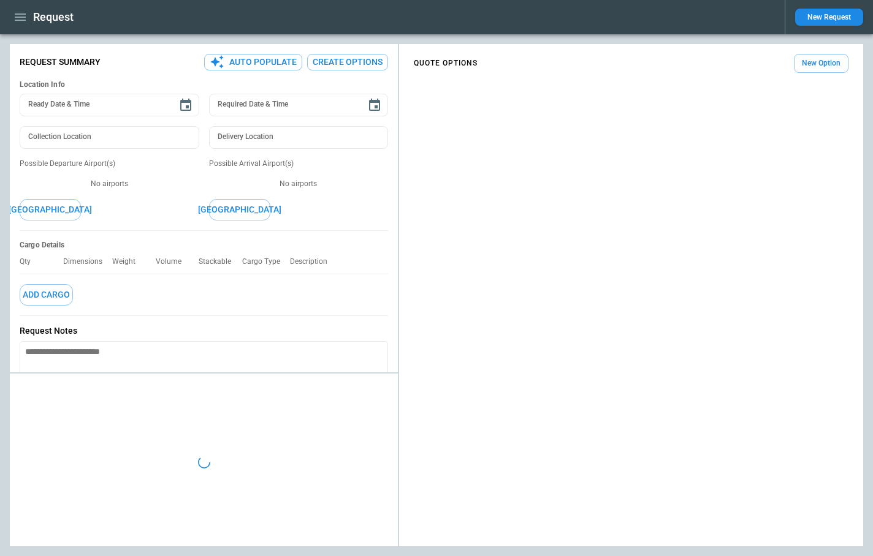
type textarea "*"
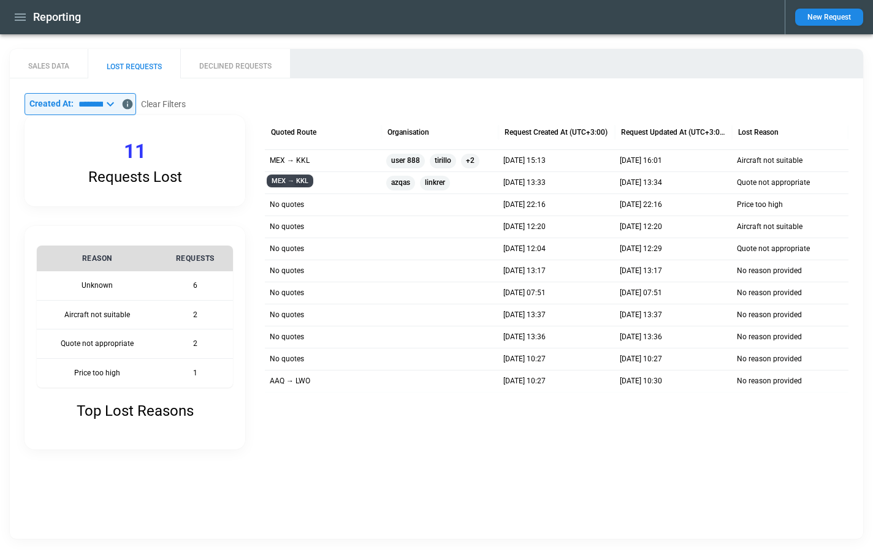
click at [292, 162] on p "MEX → KKL" at bounding box center [290, 161] width 40 height 10
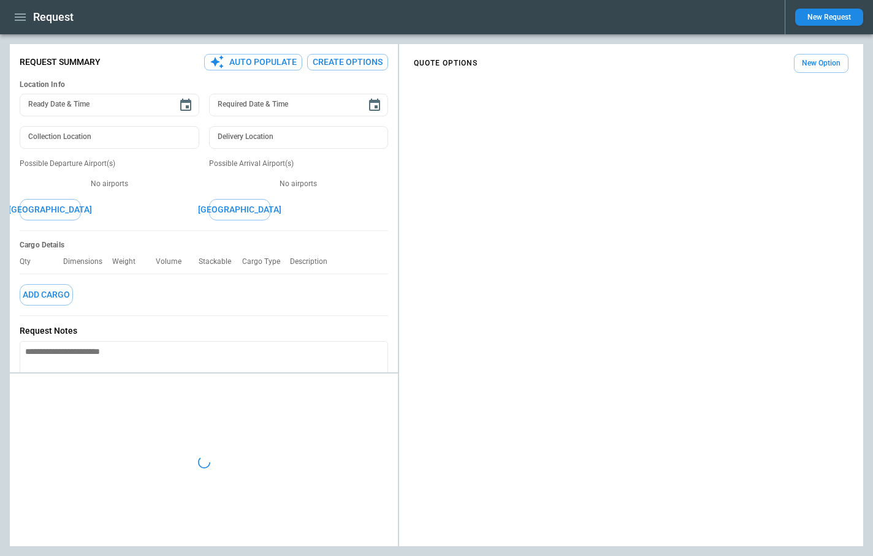
type textarea "*"
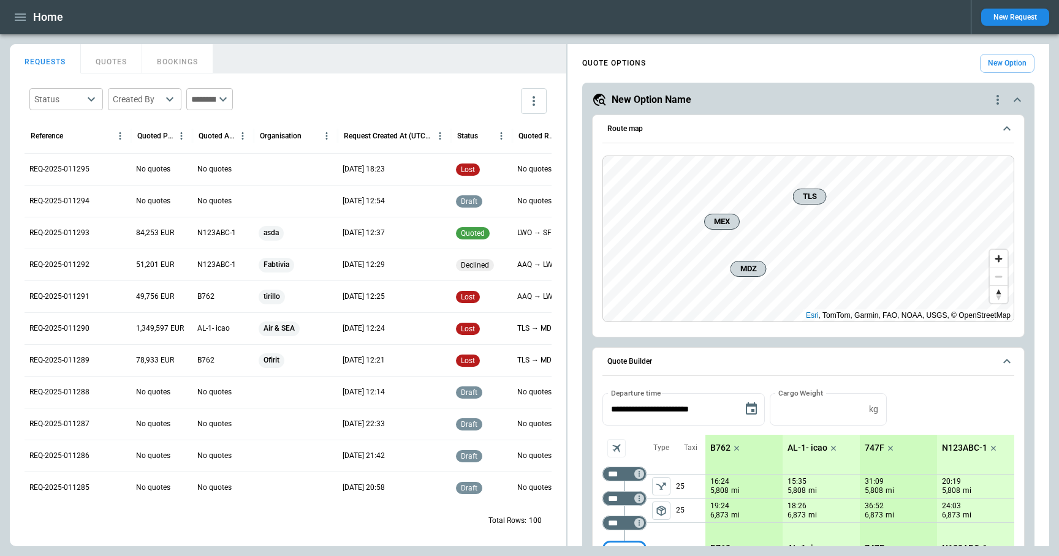
click at [78, 99] on body "Home New Request FindBorderBarSize REQUESTS QUOTES BOOKINGS Status ​ Created By…" at bounding box center [529, 278] width 1059 height 556
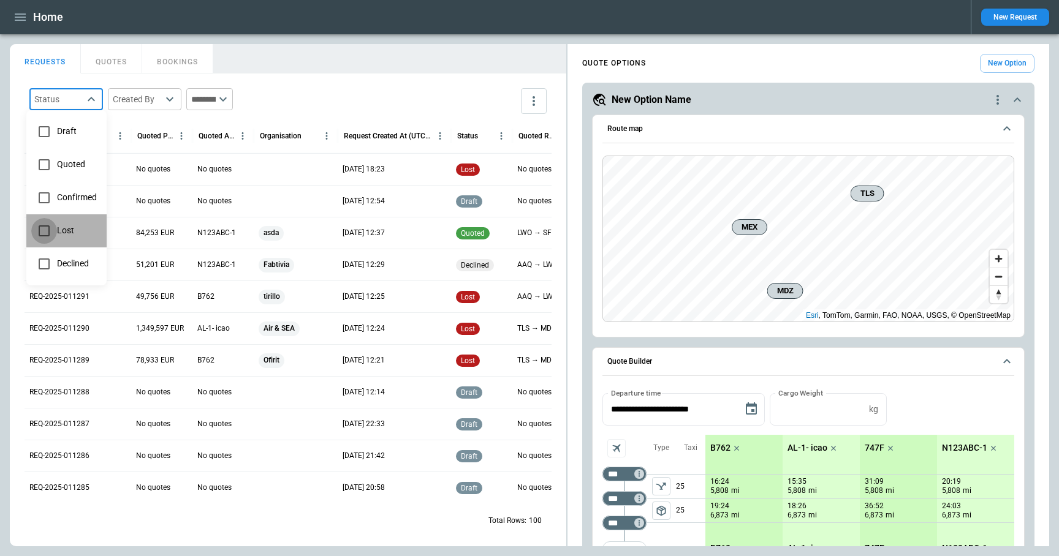
type input "****"
click at [336, 47] on div at bounding box center [529, 278] width 1059 height 556
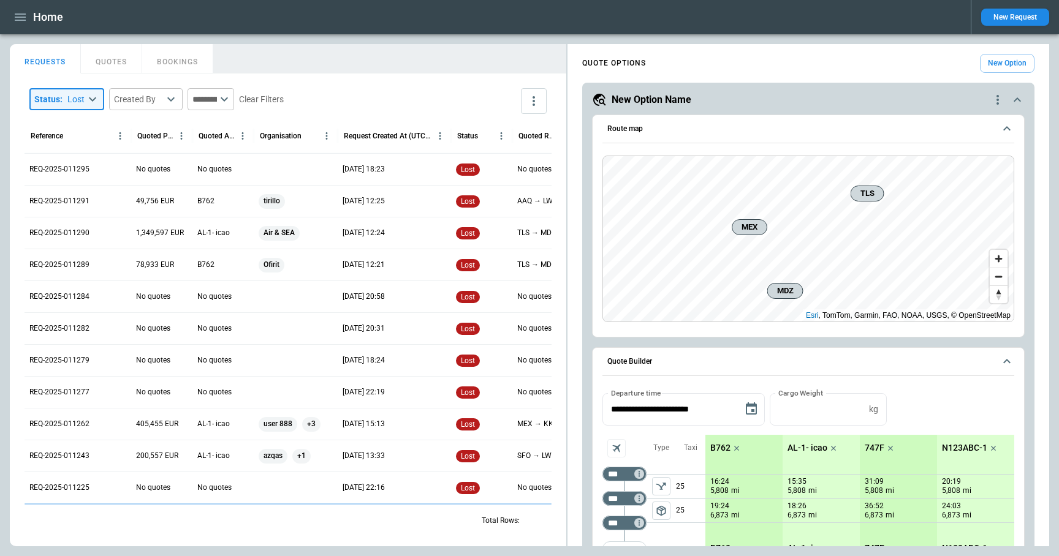
click at [214, 103] on input "text" at bounding box center [201, 99] width 29 height 22
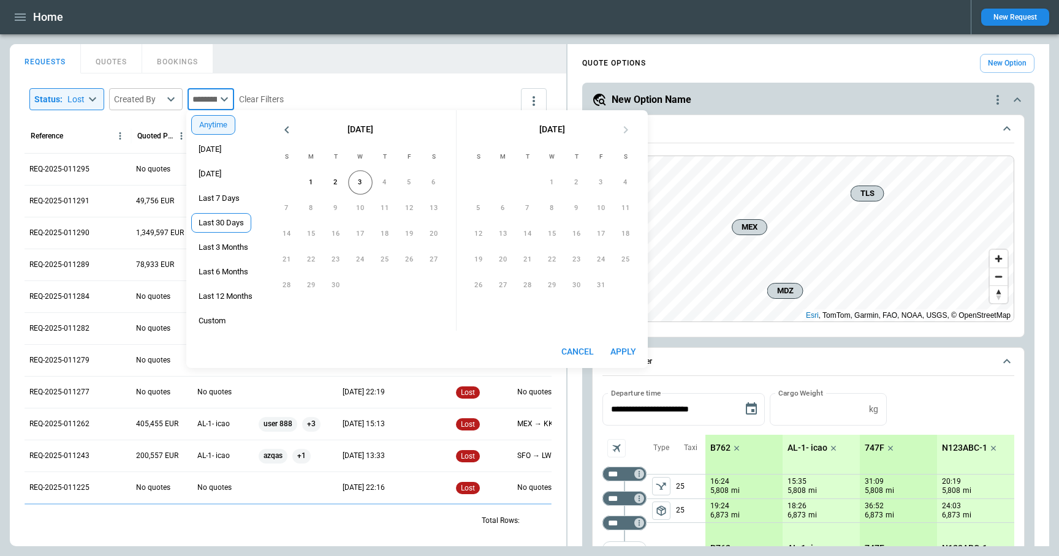
click at [225, 222] on span "Last 30 Days" at bounding box center [221, 223] width 59 height 10
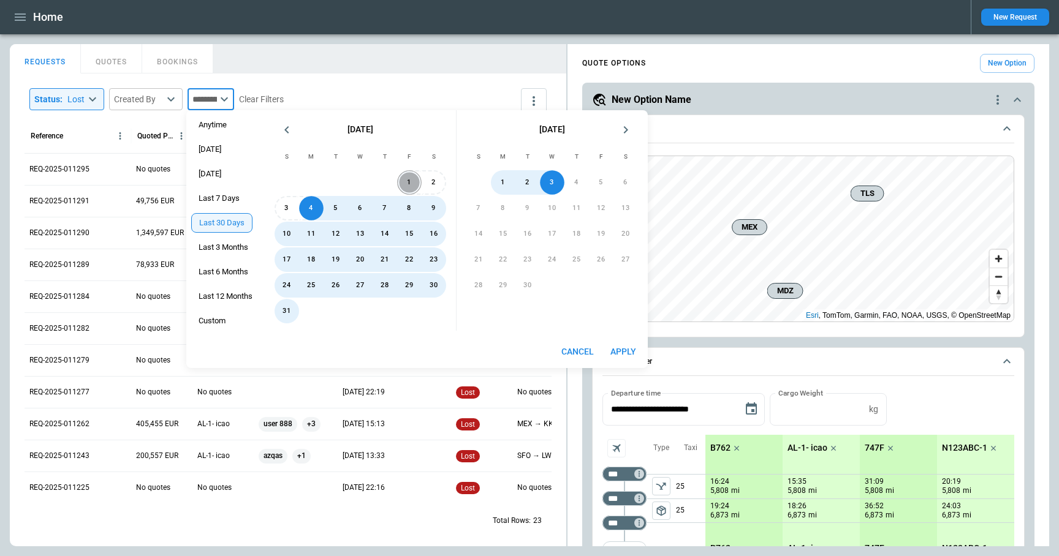
click at [412, 187] on button "1" at bounding box center [409, 182] width 25 height 25
click at [288, 312] on button "31" at bounding box center [287, 311] width 25 height 25
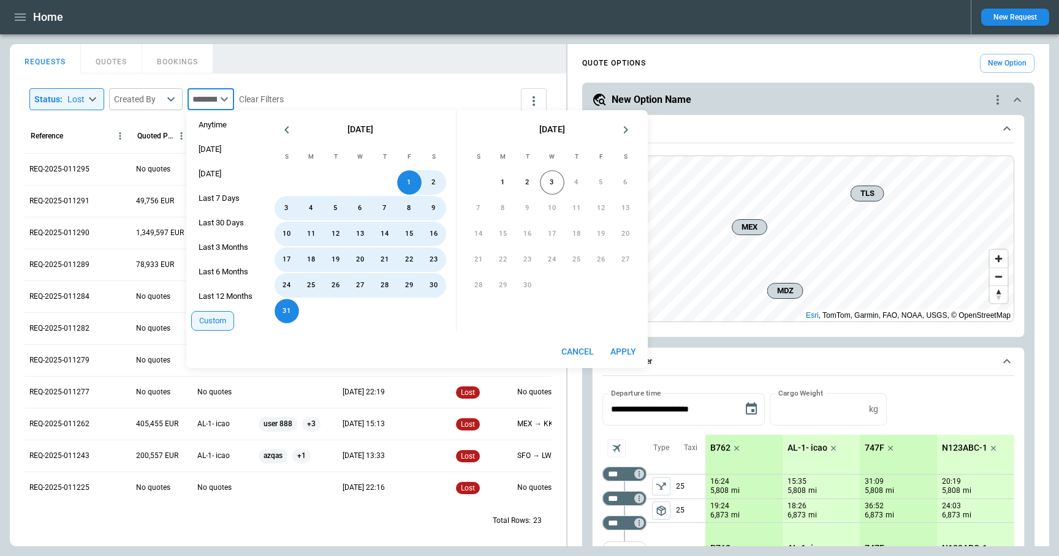
click at [632, 348] on button "Apply" at bounding box center [623, 352] width 39 height 23
type input "**********"
